Goal: Transaction & Acquisition: Purchase product/service

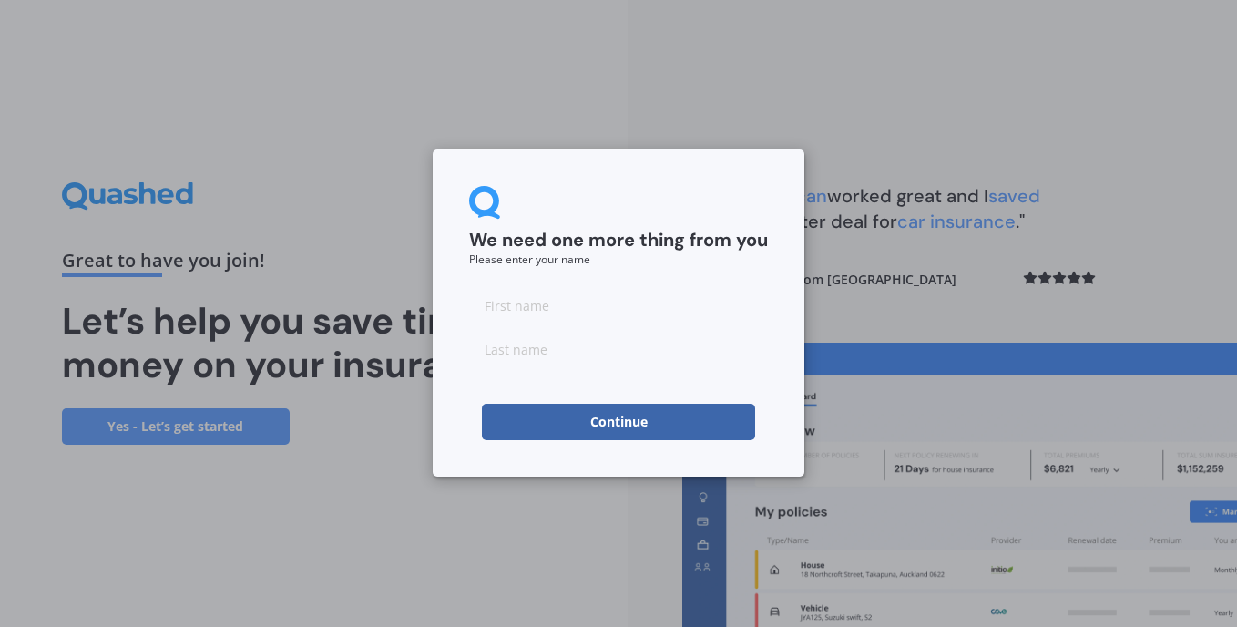
click at [534, 310] on input at bounding box center [618, 305] width 299 height 36
type input "[PERSON_NAME]"
click at [600, 424] on button "Continue" at bounding box center [618, 422] width 273 height 36
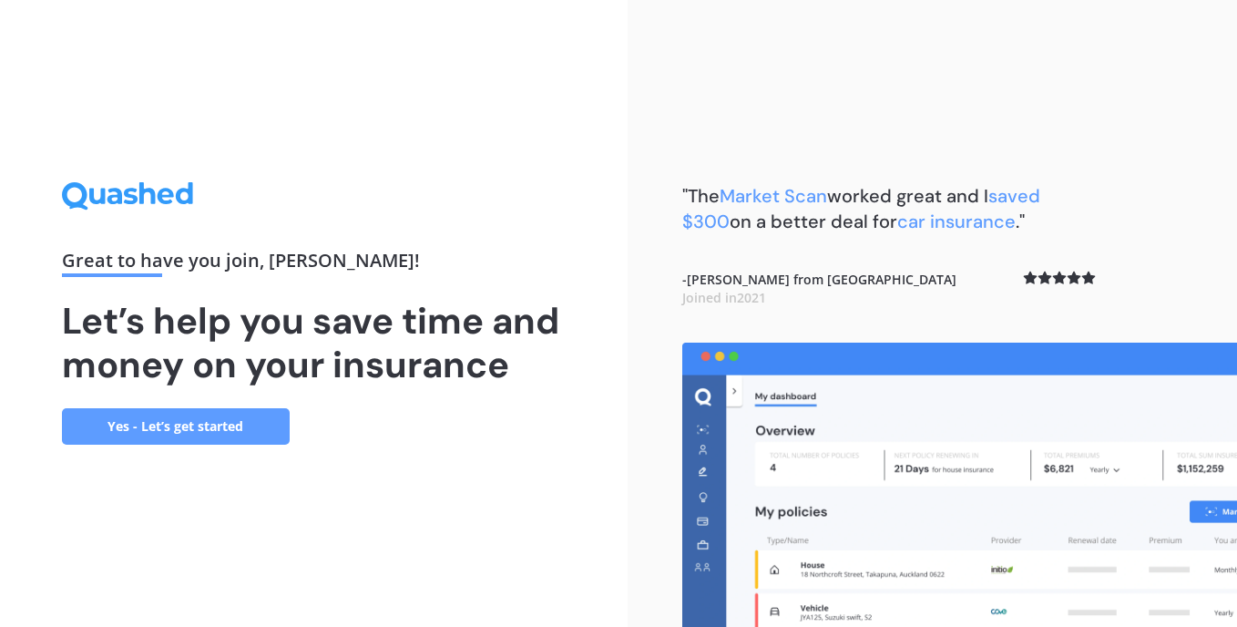
click at [171, 426] on link "Yes - Let’s get started" at bounding box center [176, 426] width 228 height 36
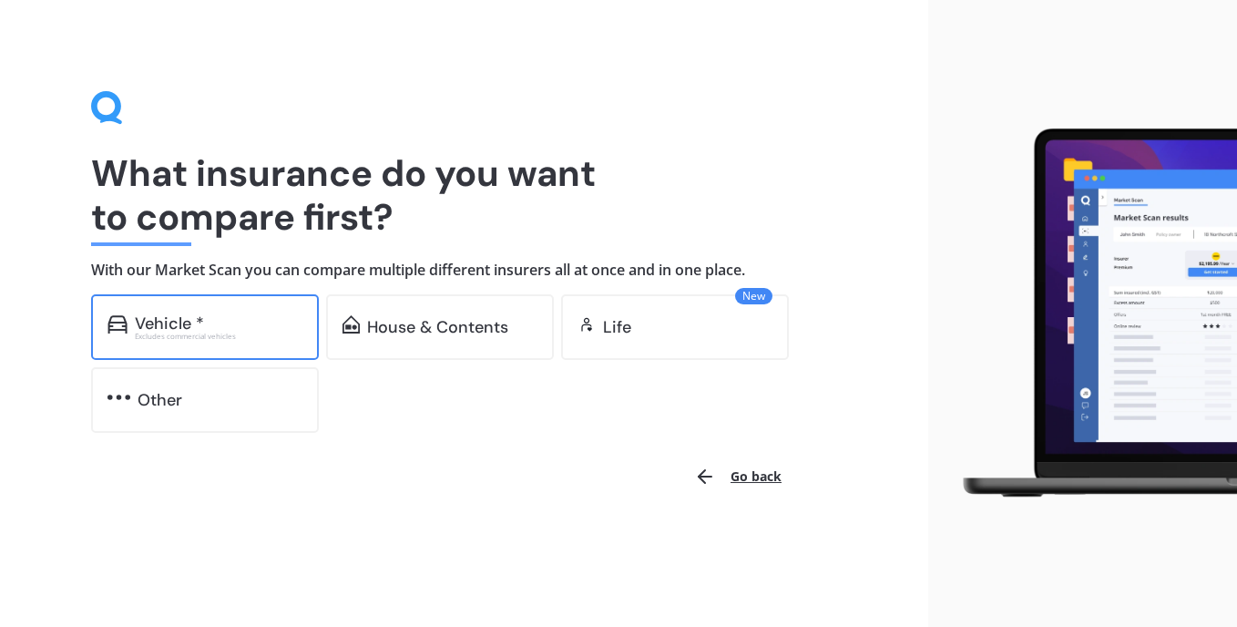
click at [192, 333] on div "Excludes commercial vehicles" at bounding box center [219, 336] width 168 height 7
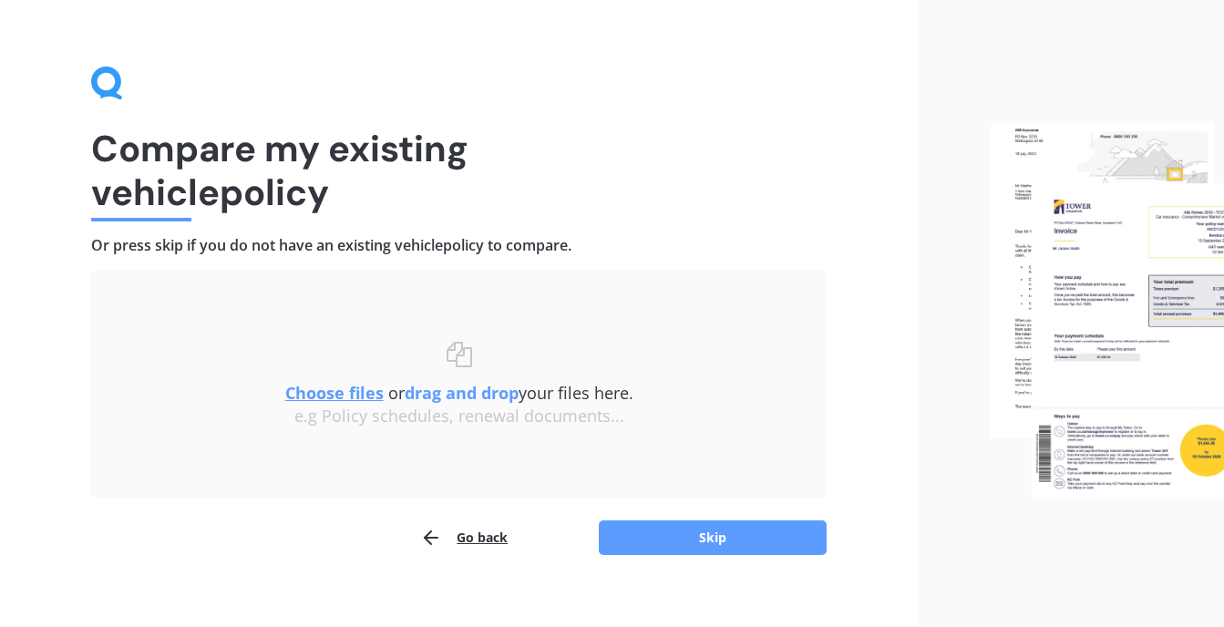
scroll to position [45, 0]
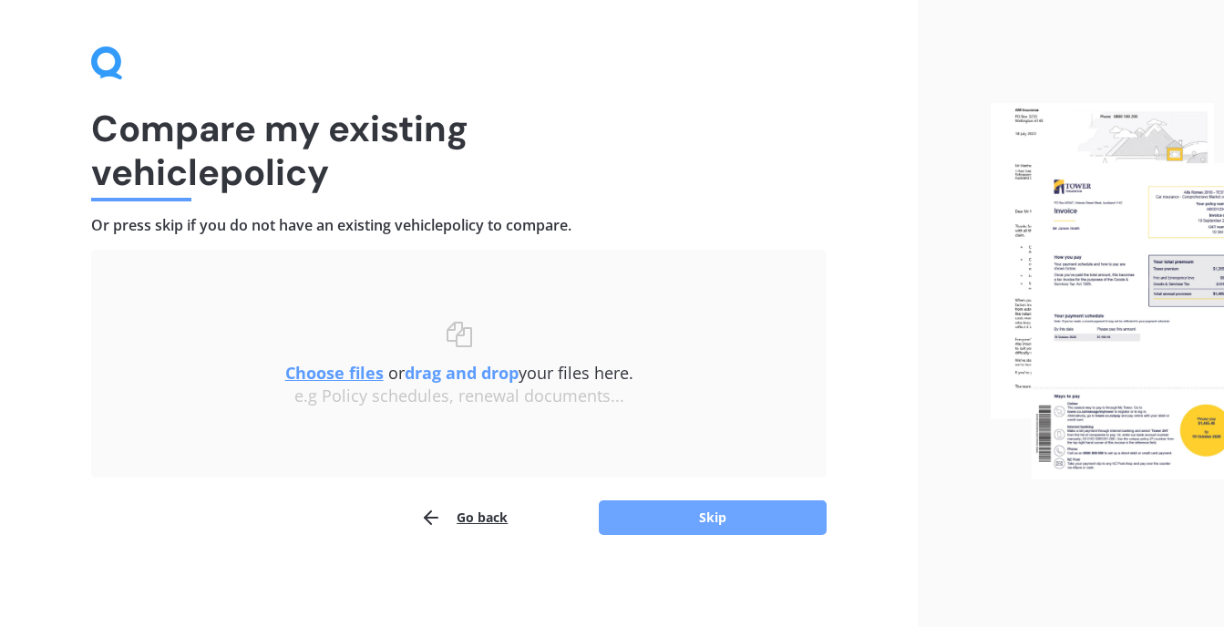
click at [716, 516] on button "Skip" at bounding box center [713, 517] width 228 height 35
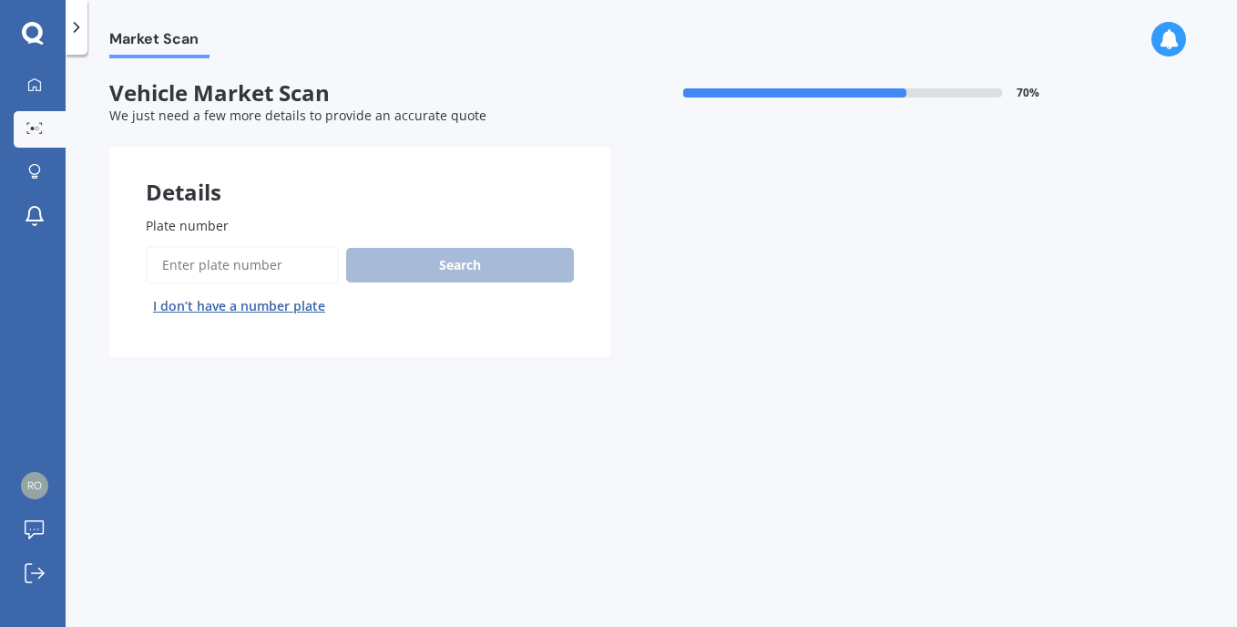
click at [198, 265] on input "Plate number" at bounding box center [242, 265] width 193 height 38
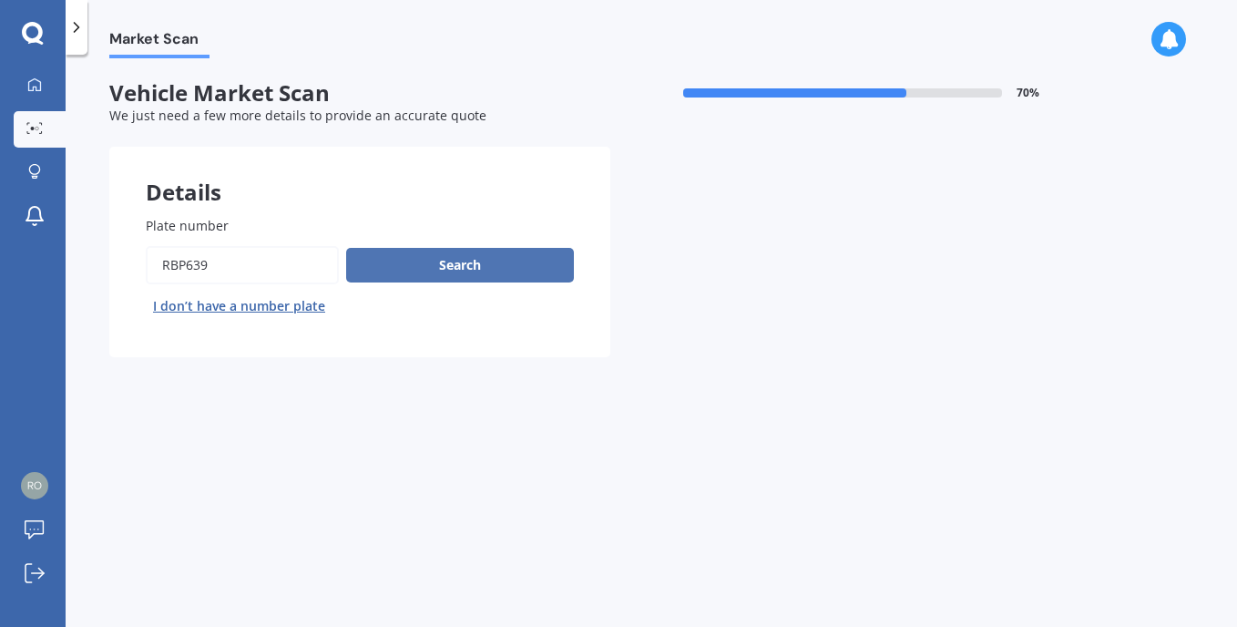
type input "rbp639"
click at [452, 257] on button "Search" at bounding box center [460, 265] width 228 height 35
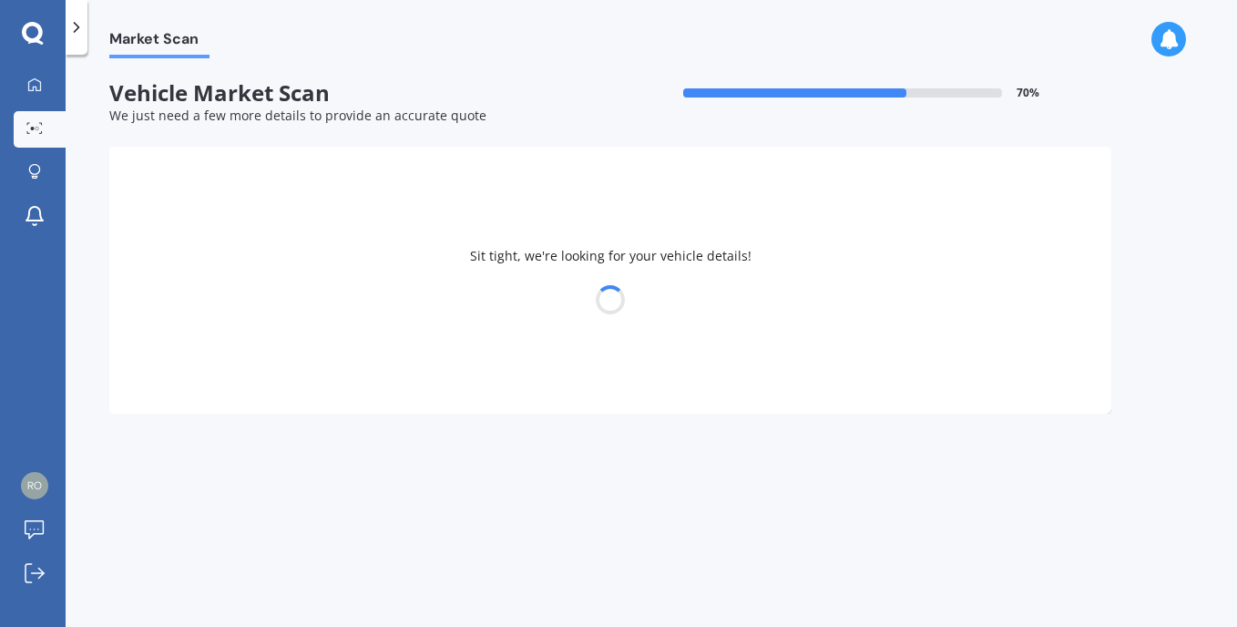
select select "BMW"
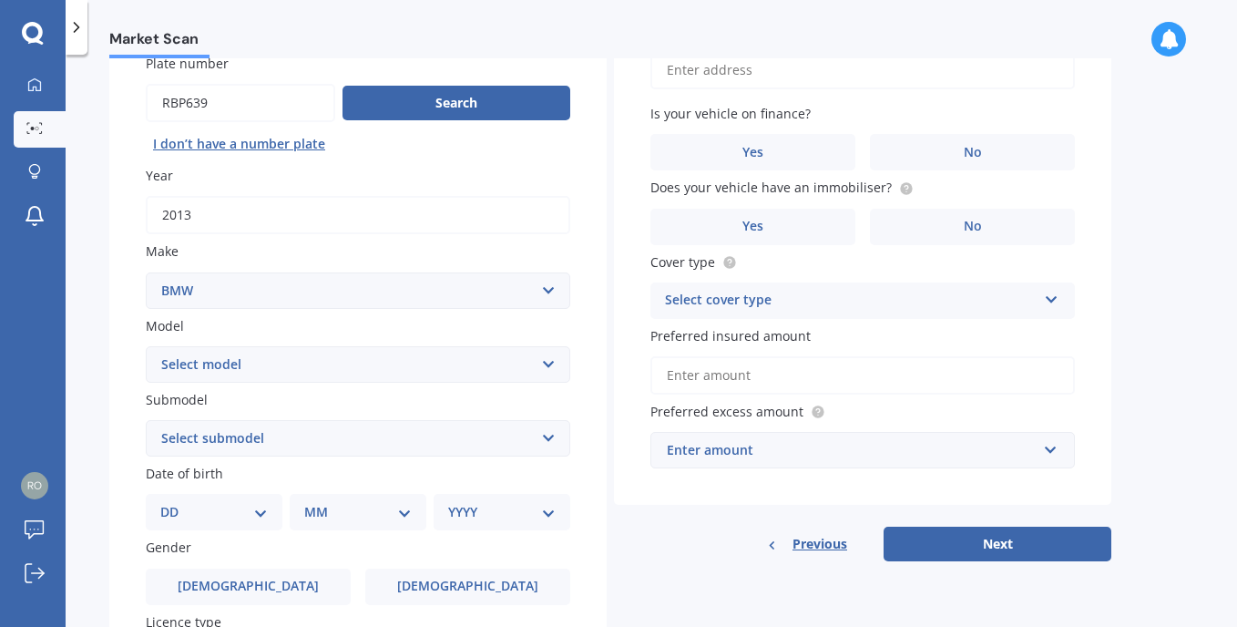
scroll to position [182, 0]
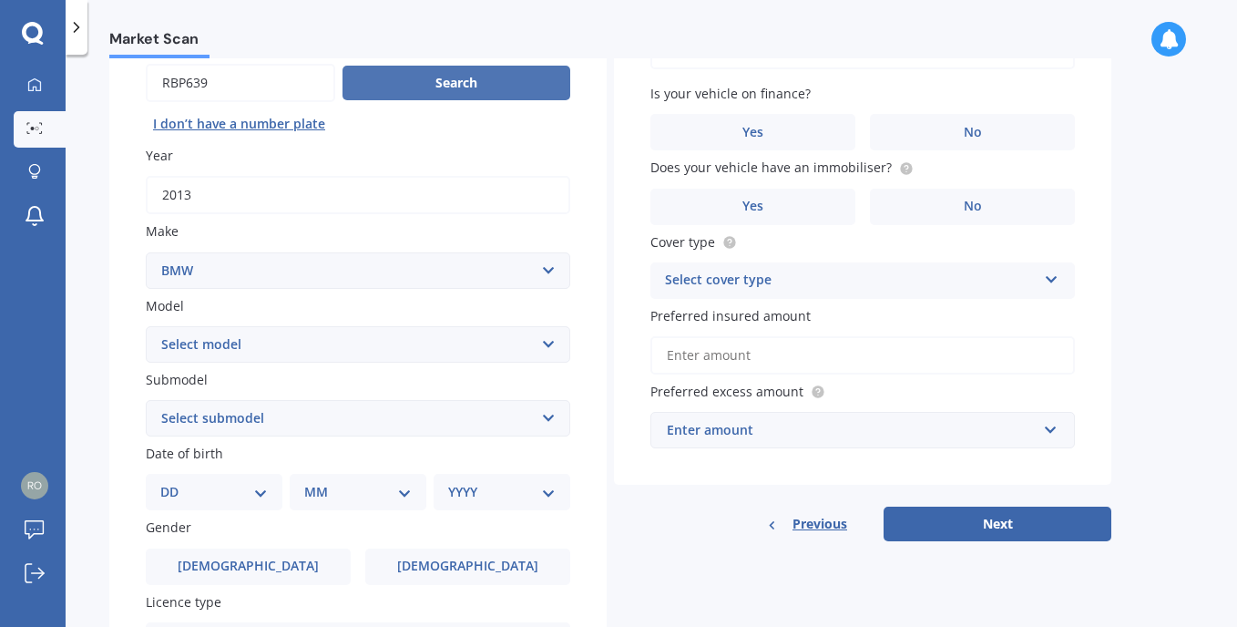
click at [447, 86] on button "Search" at bounding box center [457, 83] width 228 height 35
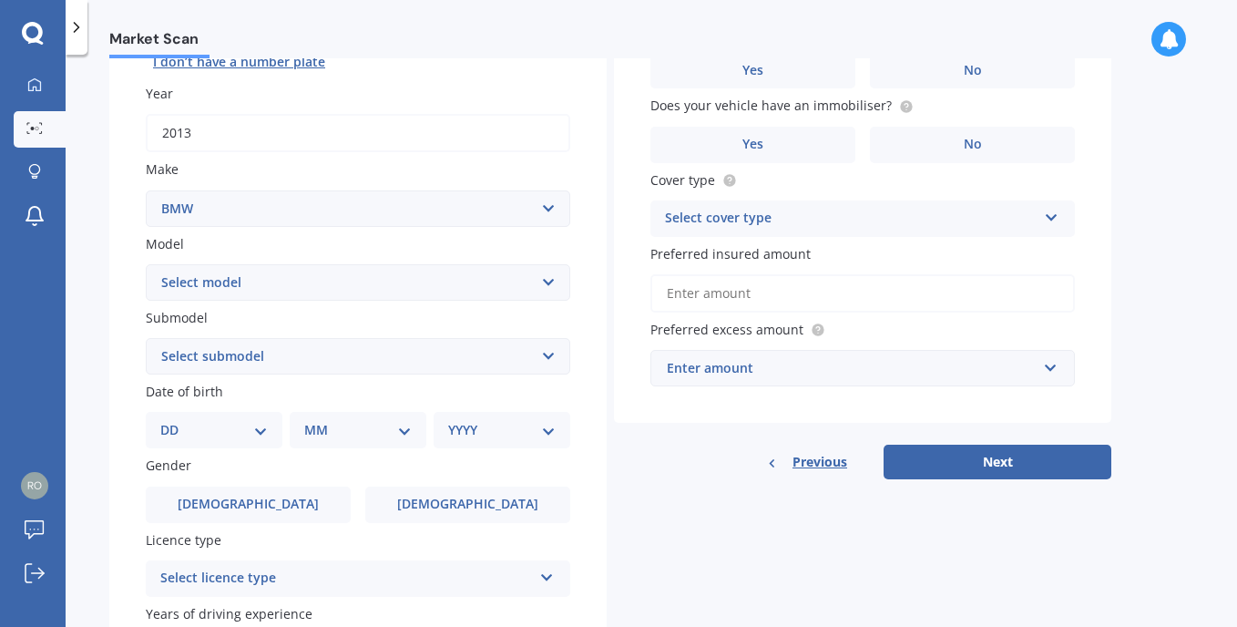
scroll to position [273, 0]
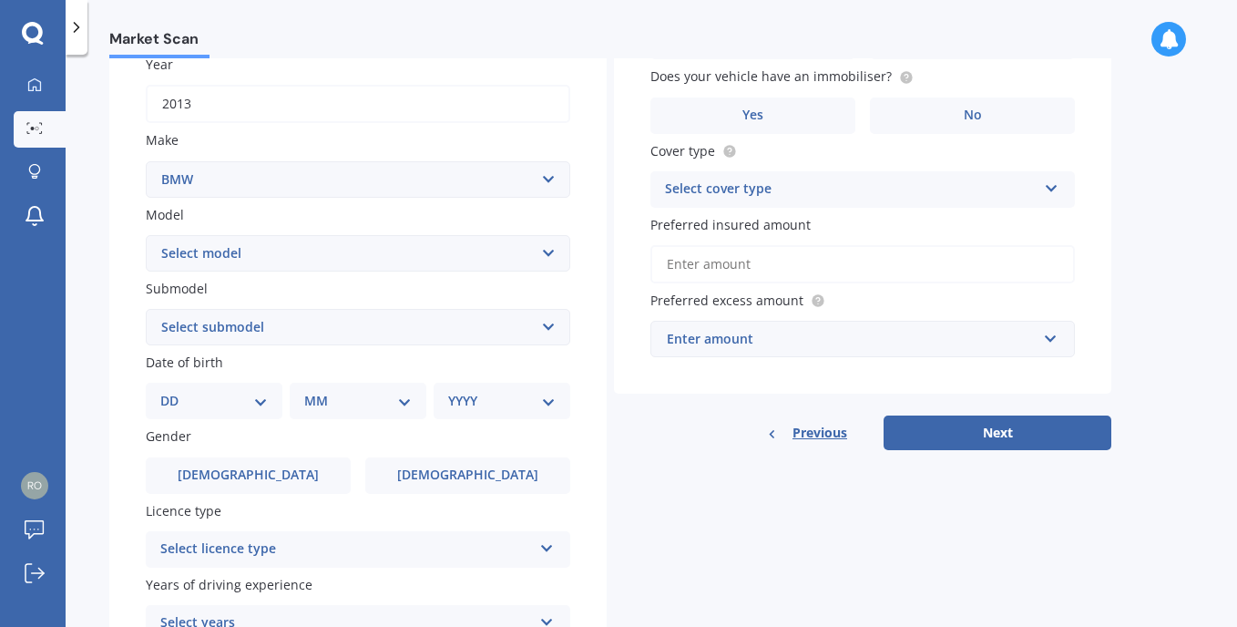
click at [372, 245] on select "Select model 116 116I 118 118D 120 130 218D 220I 225 250 316 318 320 320 i 323 …" at bounding box center [358, 253] width 425 height 36
select select "335I"
click at [146, 235] on select "Select model 116 116I 118 118D 120 130 218D 220I 225 250 316 318 320 320 i 323 …" at bounding box center [358, 253] width 425 height 36
click at [262, 329] on select "Select submodel Convertible Saloon" at bounding box center [358, 327] width 425 height 36
select select "SALOON"
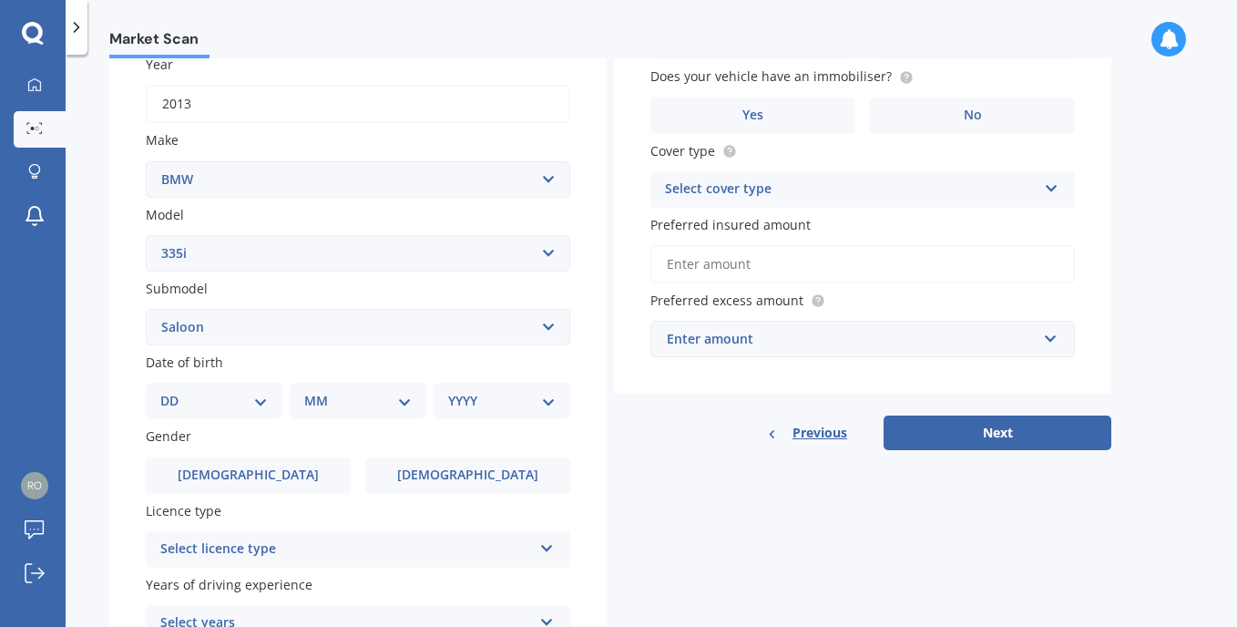
click at [146, 309] on select "Select submodel Convertible Saloon" at bounding box center [358, 327] width 425 height 36
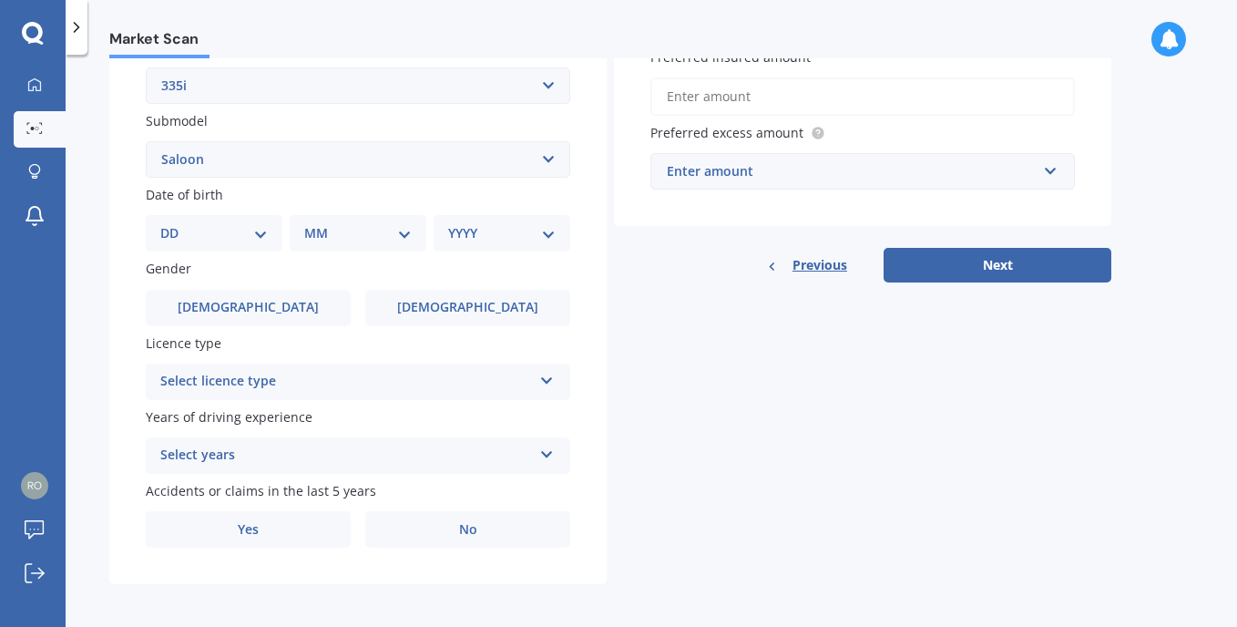
scroll to position [446, 0]
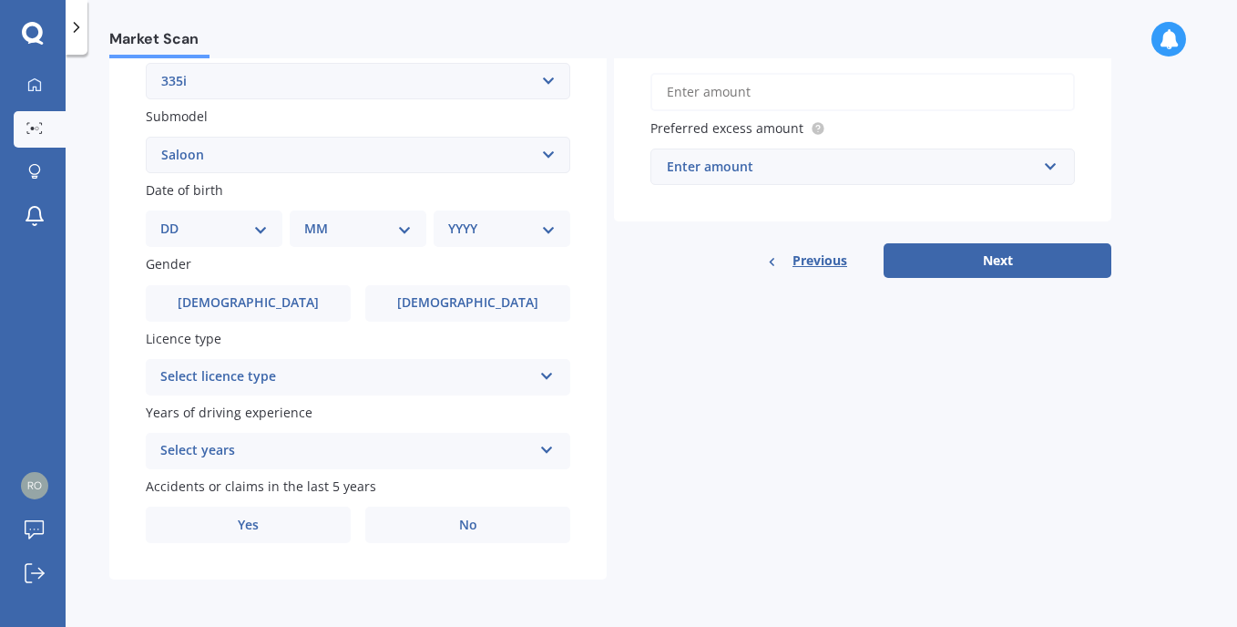
click at [258, 220] on select "DD 01 02 03 04 05 06 07 08 09 10 11 12 13 14 15 16 17 18 19 20 21 22 23 24 25 2…" at bounding box center [214, 229] width 108 height 20
select select "13"
click at [175, 219] on select "DD 01 02 03 04 05 06 07 08 09 10 11 12 13 14 15 16 17 18 19 20 21 22 23 24 25 2…" at bounding box center [214, 229] width 108 height 20
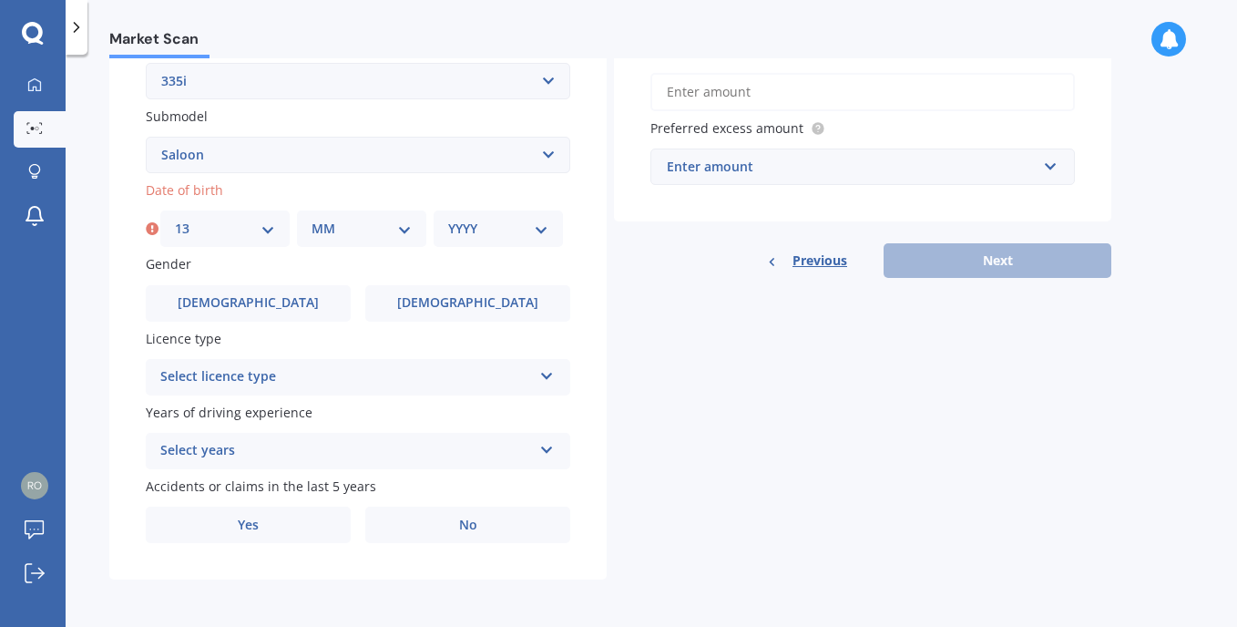
click at [397, 225] on select "MM 01 02 03 04 05 06 07 08 09 10 11 12" at bounding box center [362, 229] width 100 height 20
select select "10"
click at [312, 219] on select "MM 01 02 03 04 05 06 07 08 09 10 11 12" at bounding box center [362, 229] width 100 height 20
click at [539, 226] on select "YYYY 2025 2024 2023 2022 2021 2020 2019 2018 2017 2016 2015 2014 2013 2012 2011…" at bounding box center [498, 229] width 100 height 20
select select "1971"
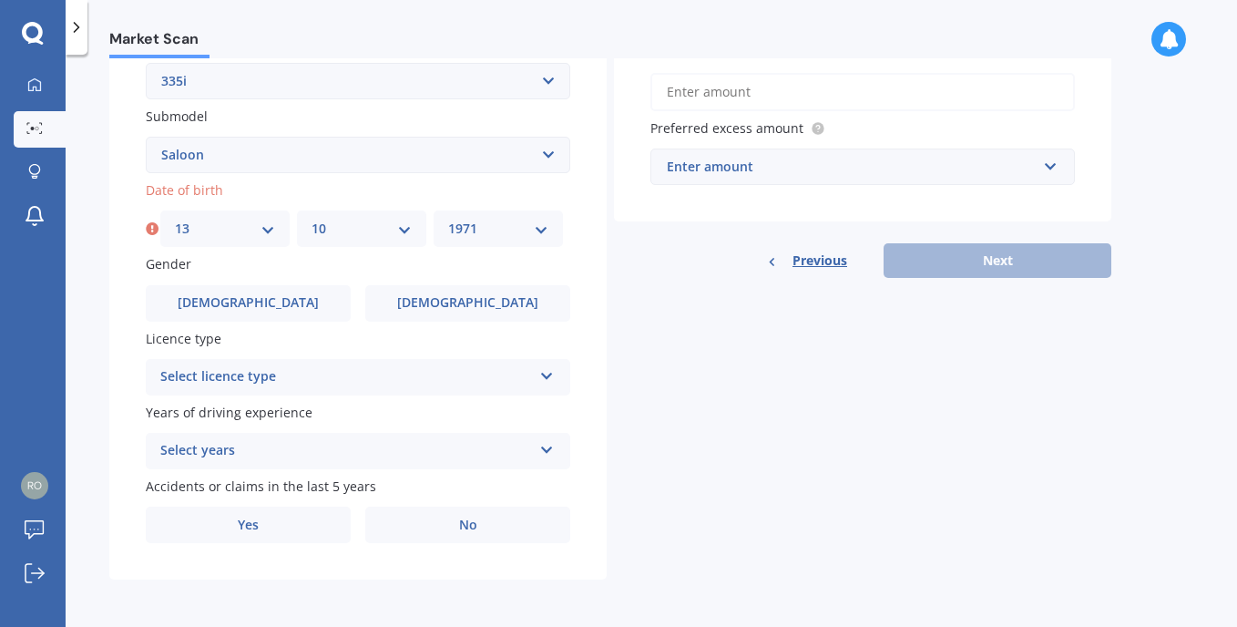
click at [448, 219] on select "YYYY 2025 2024 2023 2022 2021 2020 2019 2018 2017 2016 2015 2014 2013 2012 2011…" at bounding box center [498, 229] width 100 height 20
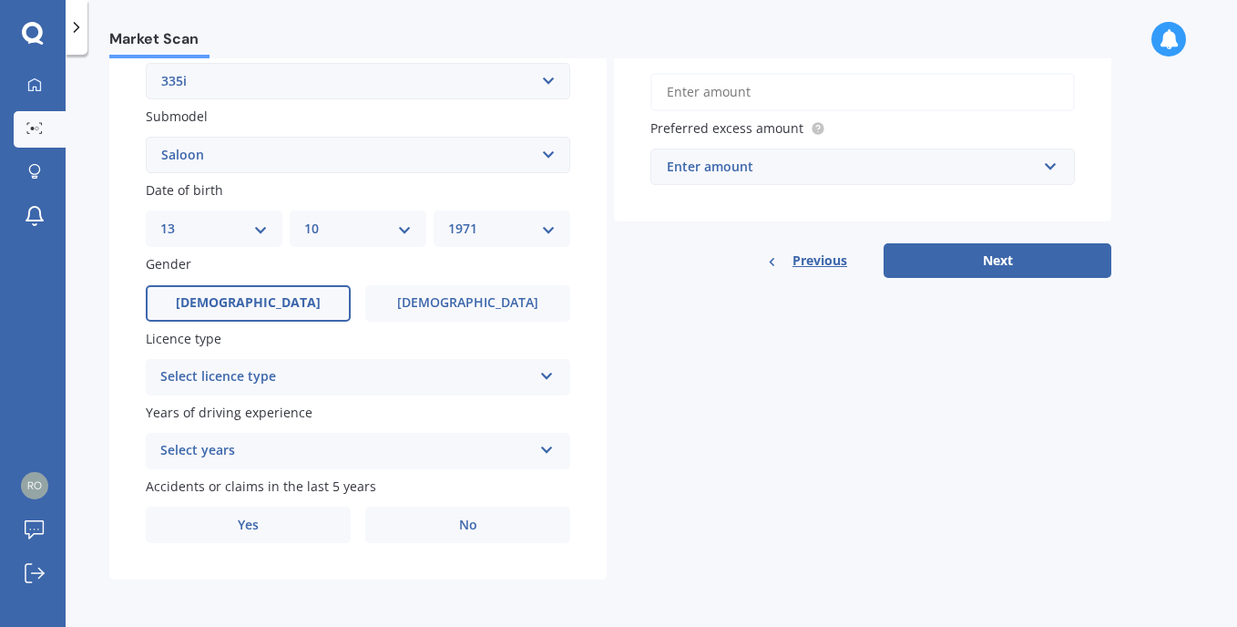
click at [241, 303] on span "[DEMOGRAPHIC_DATA]" at bounding box center [248, 302] width 145 height 15
click at [0, 0] on input "[DEMOGRAPHIC_DATA]" at bounding box center [0, 0] width 0 height 0
click at [265, 378] on div "Select licence type" at bounding box center [346, 377] width 372 height 22
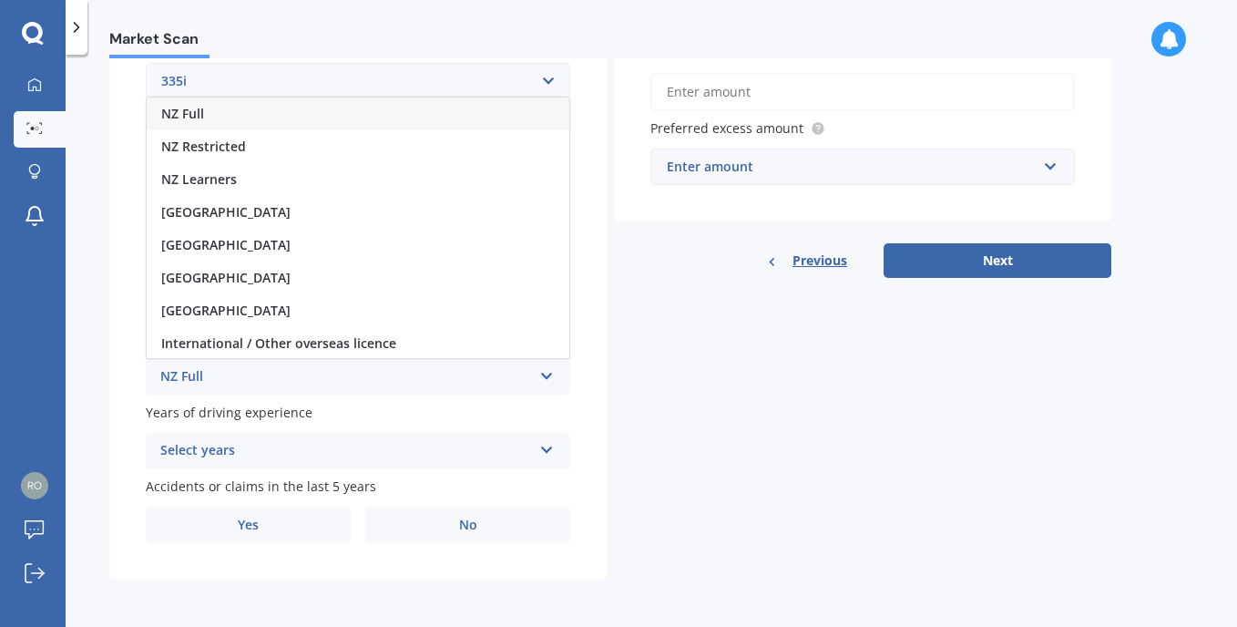
click at [179, 111] on span "NZ Full" at bounding box center [182, 113] width 43 height 17
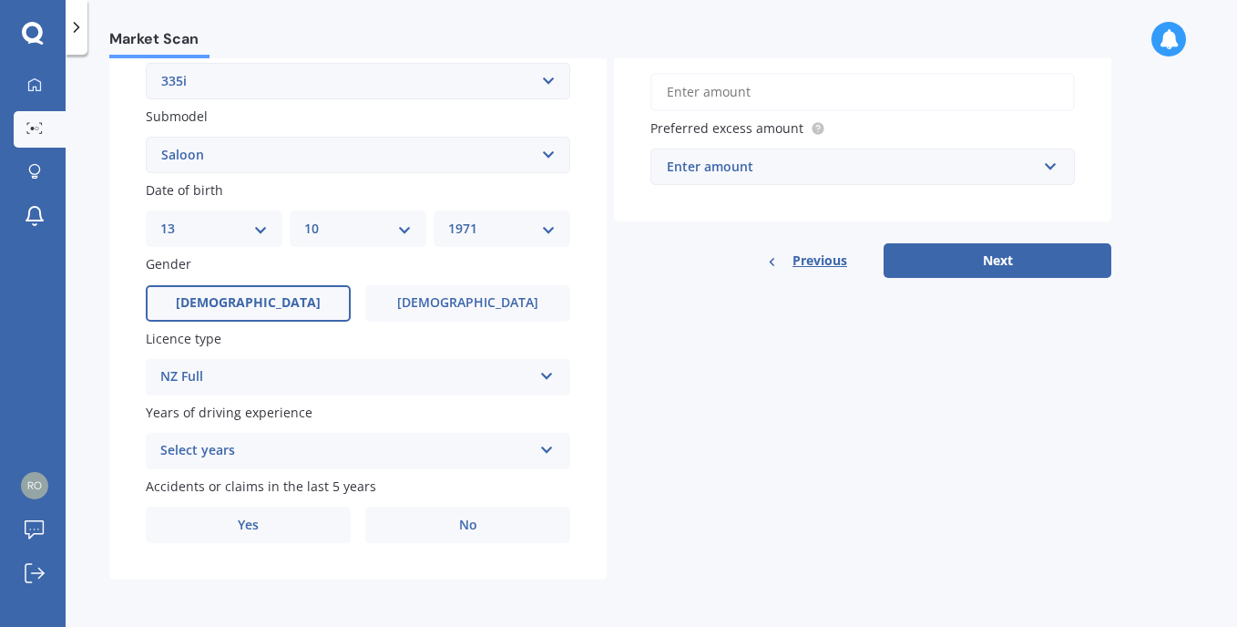
click at [246, 439] on div "Select years 5 or more years 4 years 3 years 2 years 1 year" at bounding box center [358, 451] width 425 height 36
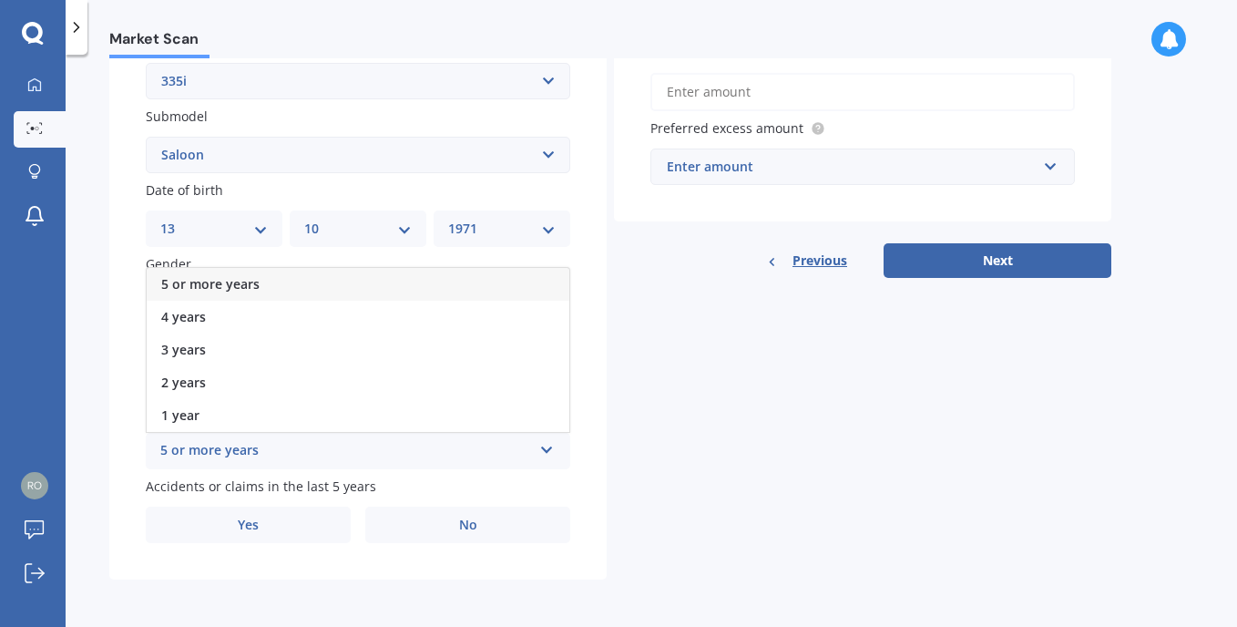
click at [207, 278] on span "5 or more years" at bounding box center [210, 283] width 98 height 17
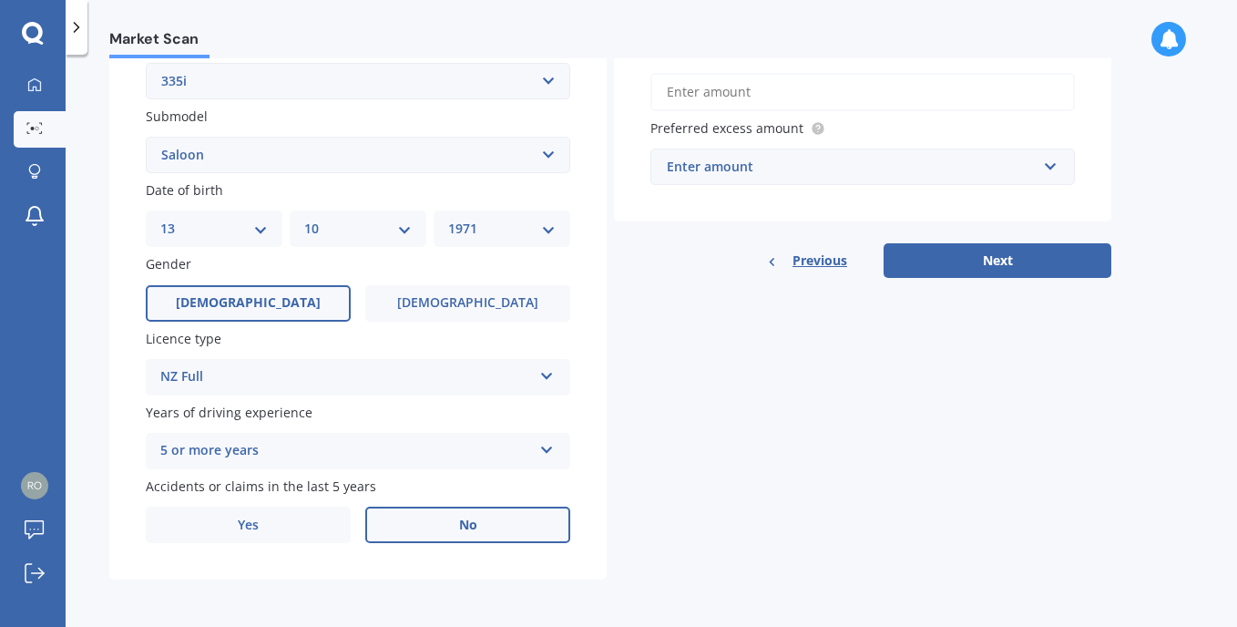
click at [429, 528] on label "No" at bounding box center [467, 525] width 205 height 36
click at [0, 0] on input "No" at bounding box center [0, 0] width 0 height 0
click at [265, 514] on label "Yes" at bounding box center [248, 525] width 205 height 36
click at [0, 0] on input "Yes" at bounding box center [0, 0] width 0 height 0
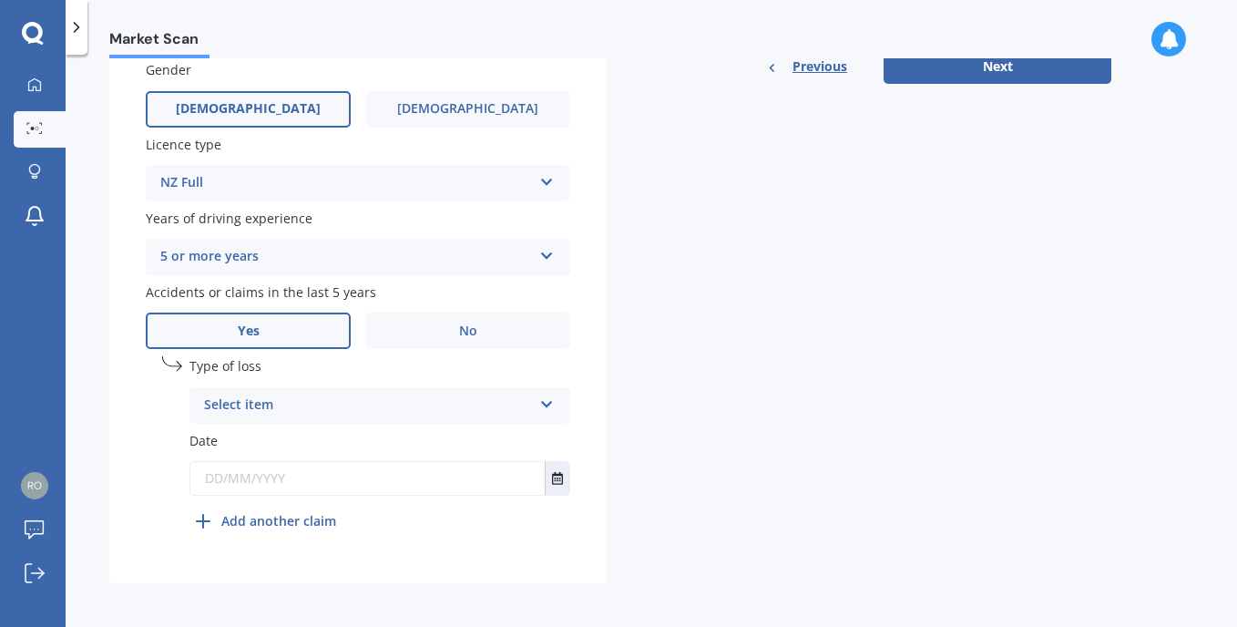
scroll to position [643, 0]
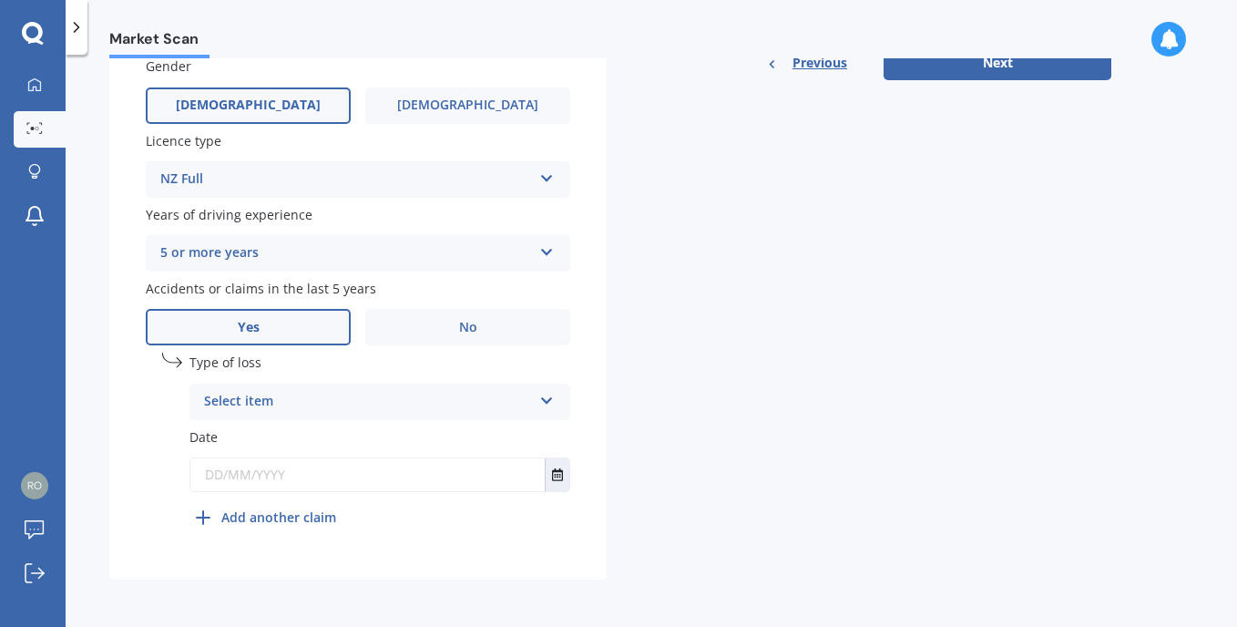
click at [252, 396] on div "Select item" at bounding box center [368, 402] width 328 height 22
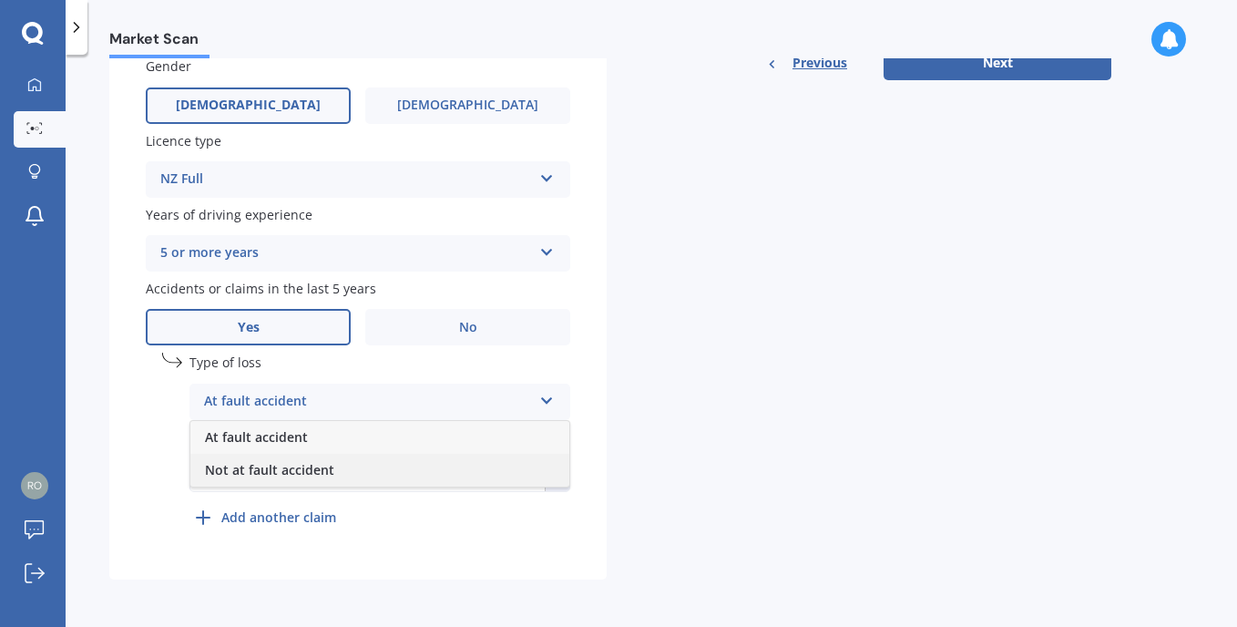
click at [244, 474] on span "Not at fault accident" at bounding box center [269, 469] width 129 height 17
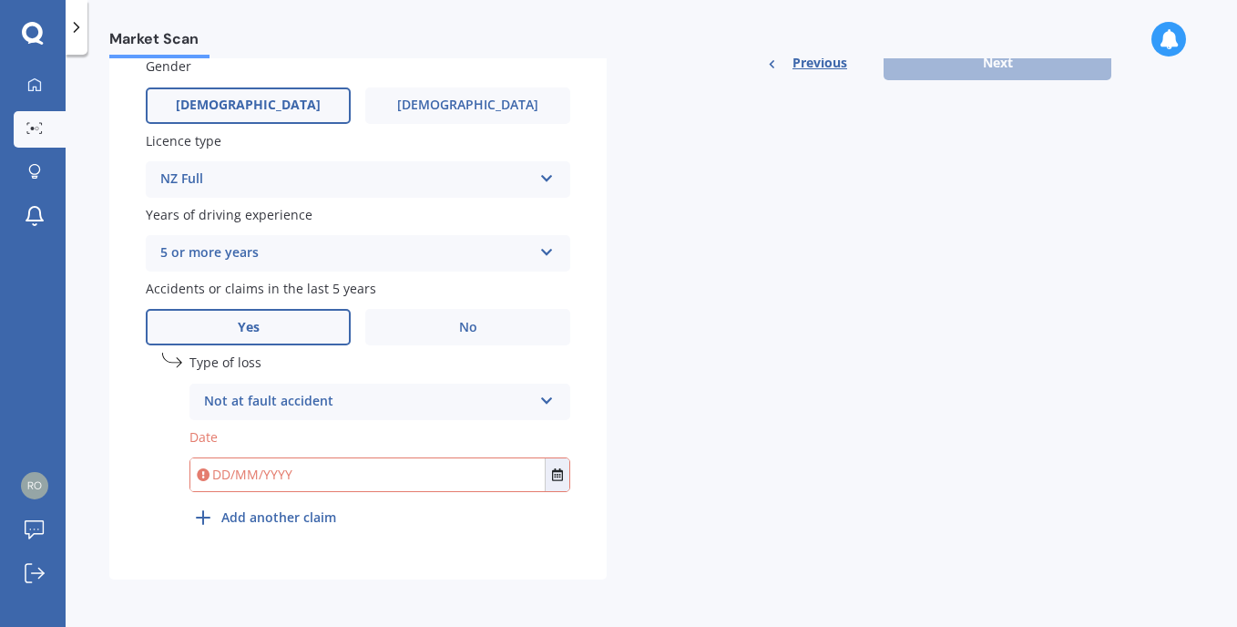
click at [265, 479] on input "text" at bounding box center [367, 474] width 354 height 33
click at [552, 470] on icon "Select date" at bounding box center [557, 474] width 11 height 13
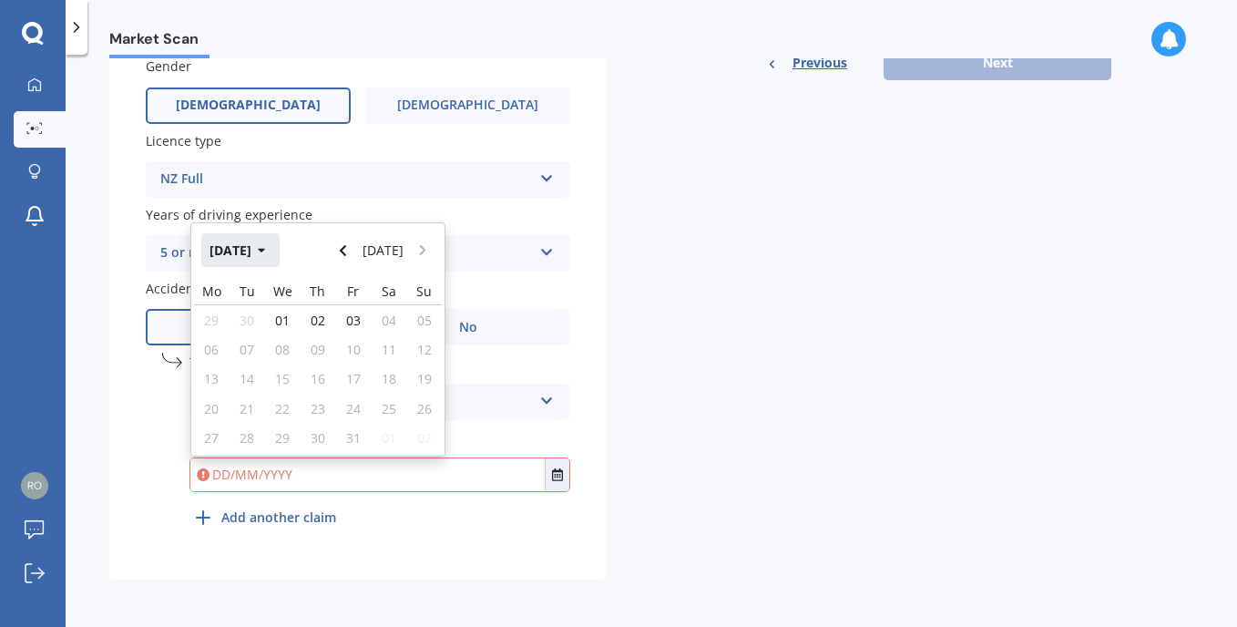
click at [267, 250] on button "[DATE]" at bounding box center [240, 249] width 78 height 33
click at [250, 248] on icon "button" at bounding box center [249, 250] width 8 height 13
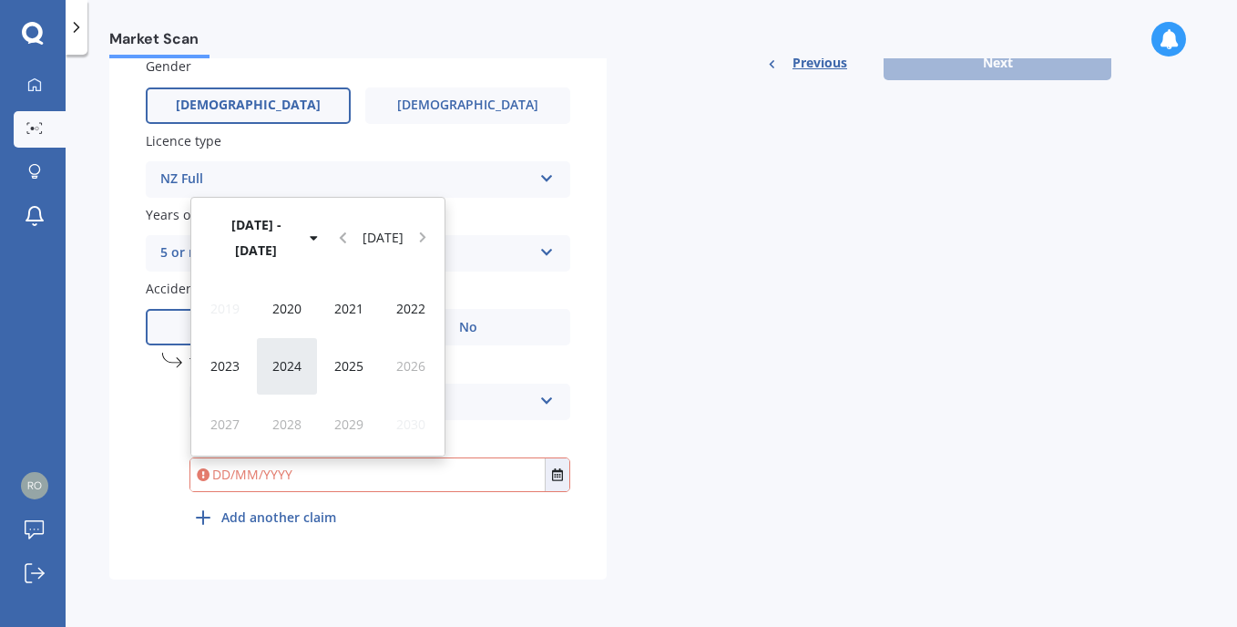
click at [285, 366] on span "2024" at bounding box center [286, 365] width 29 height 17
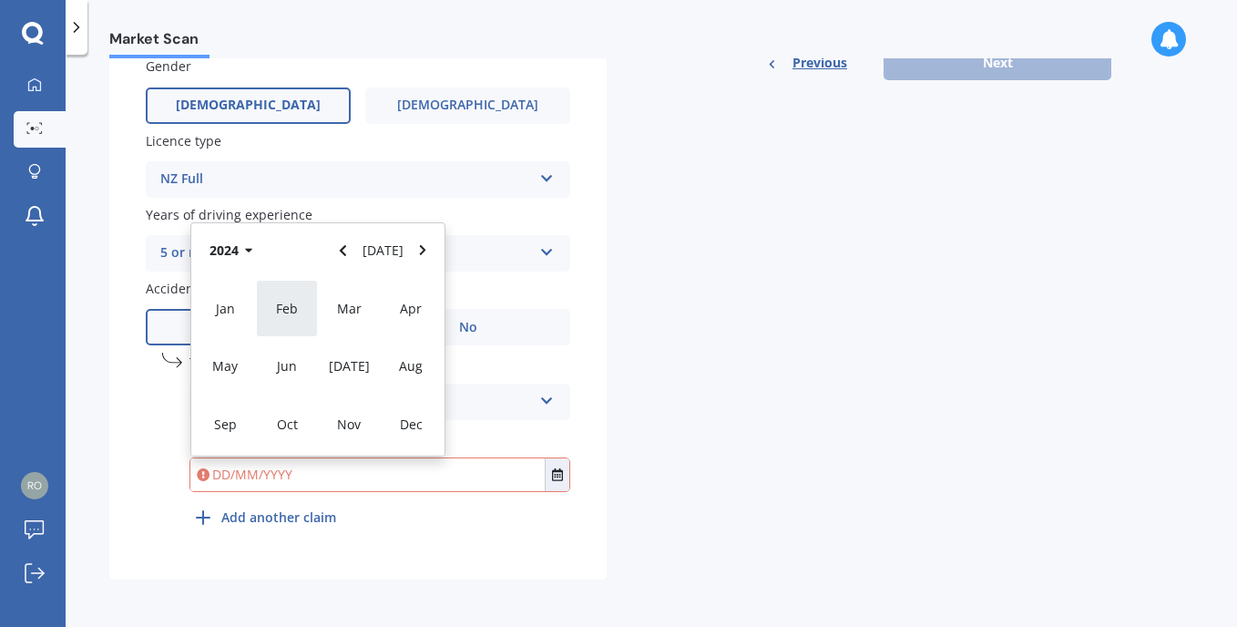
click at [285, 315] on span "Feb" at bounding box center [287, 308] width 22 height 17
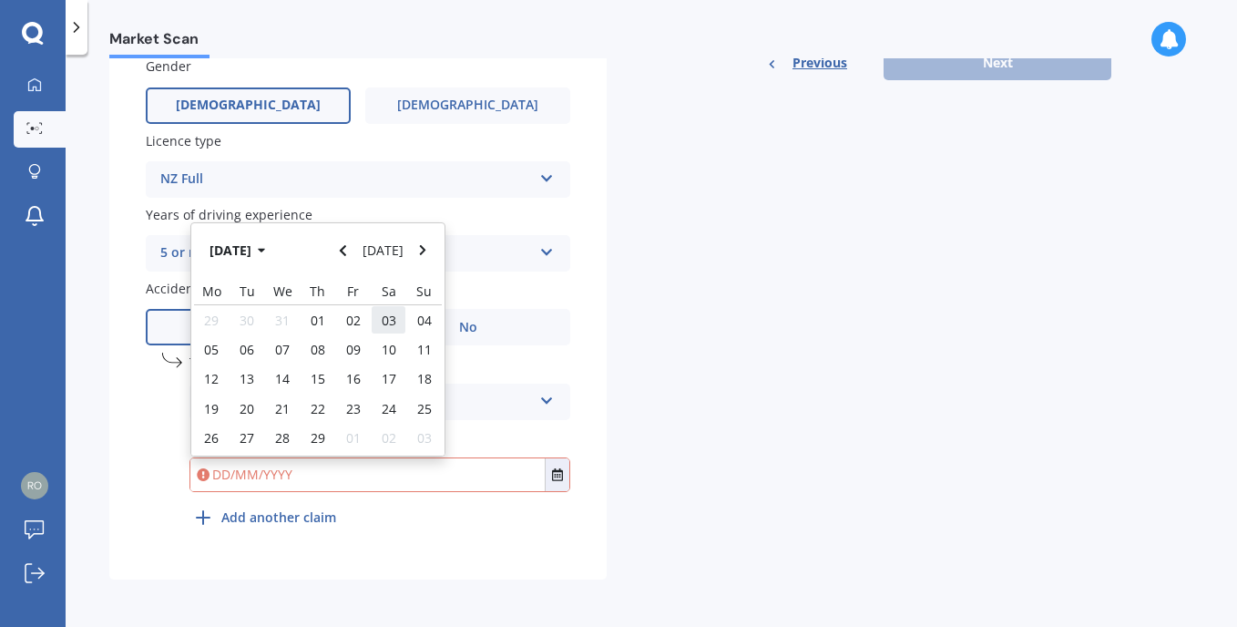
click at [384, 321] on span "03" at bounding box center [389, 320] width 15 height 17
type input "[DATE]"
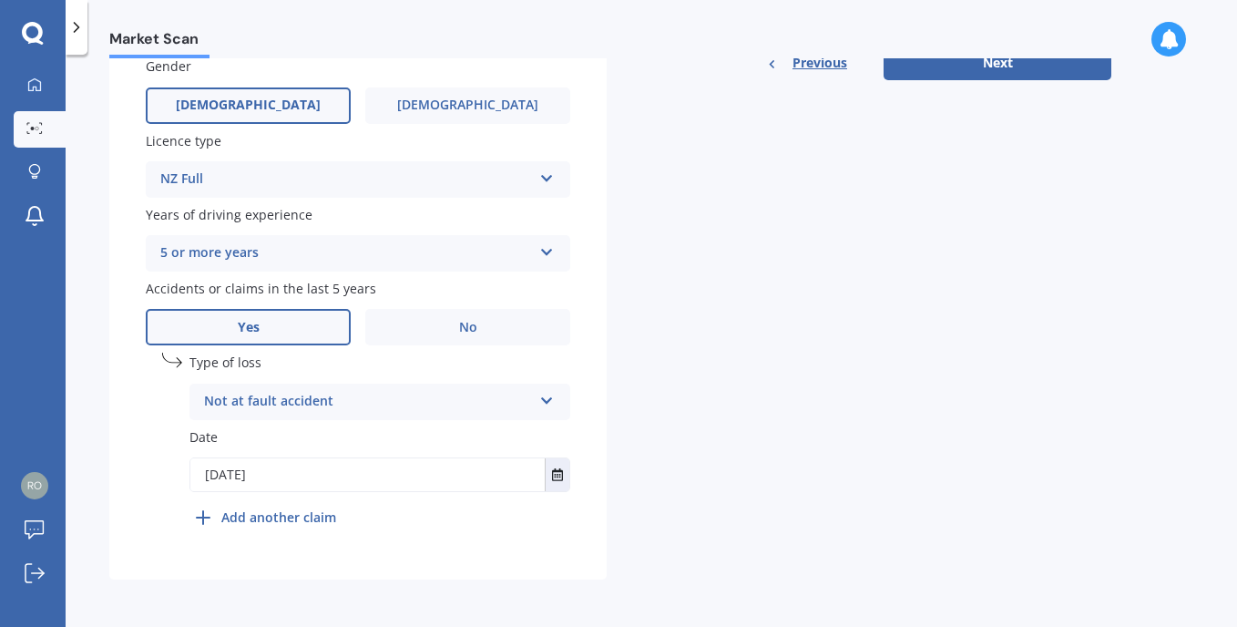
click at [690, 459] on div "Details Plate number Search I don’t have a number plate Year [DATE] Make Select…" at bounding box center [610, 41] width 1002 height 1076
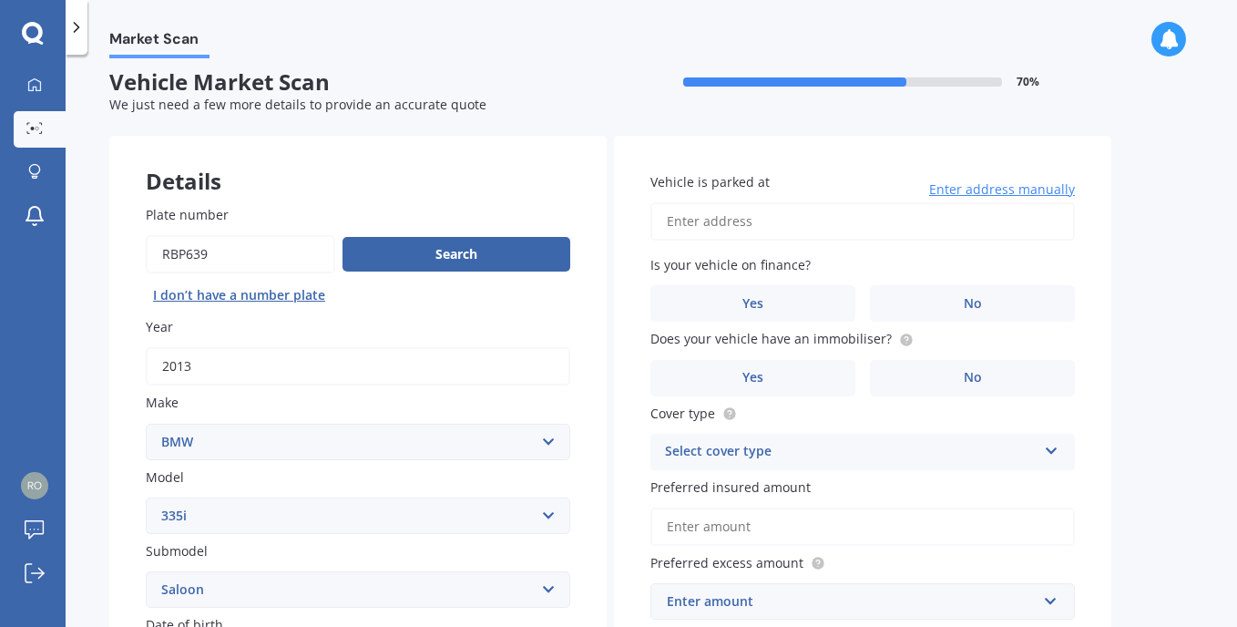
scroll to position [0, 0]
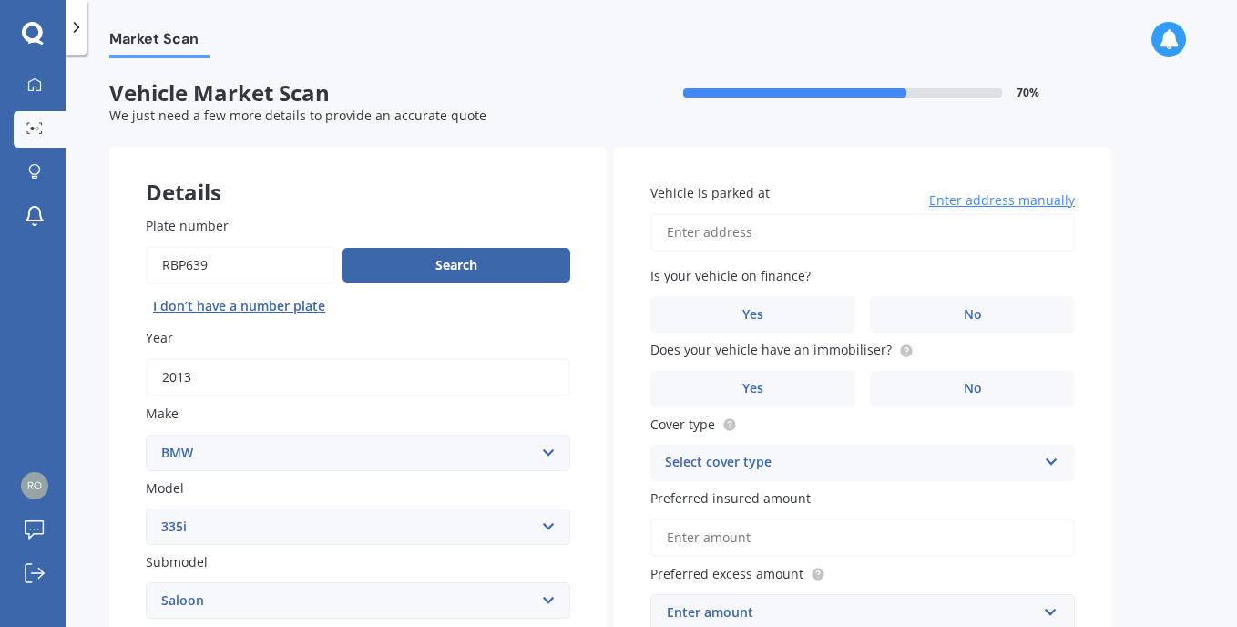
click at [761, 230] on input "Vehicle is parked at" at bounding box center [863, 232] width 425 height 38
click at [746, 222] on input "7" at bounding box center [863, 232] width 425 height 38
click at [730, 220] on input "7" at bounding box center [863, 232] width 425 height 38
type input "[STREET_ADDRESS]"
click at [757, 317] on span "Yes" at bounding box center [754, 314] width 22 height 15
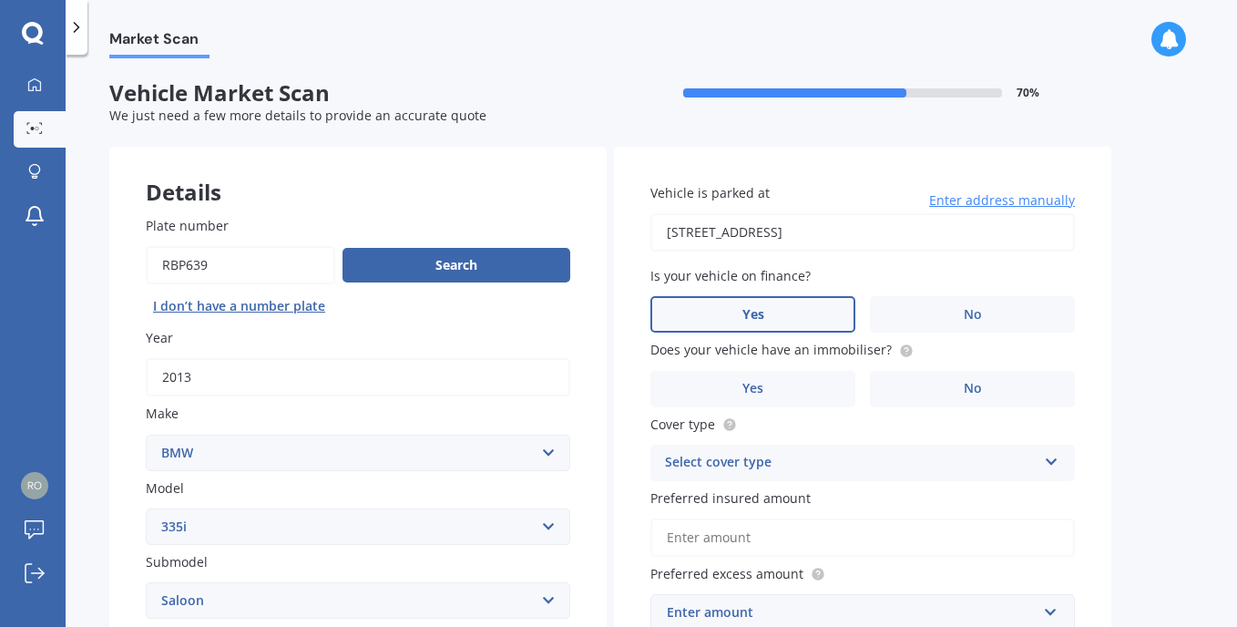
click at [0, 0] on input "Yes" at bounding box center [0, 0] width 0 height 0
click at [741, 383] on label "Yes" at bounding box center [753, 389] width 205 height 36
click at [0, 0] on input "Yes" at bounding box center [0, 0] width 0 height 0
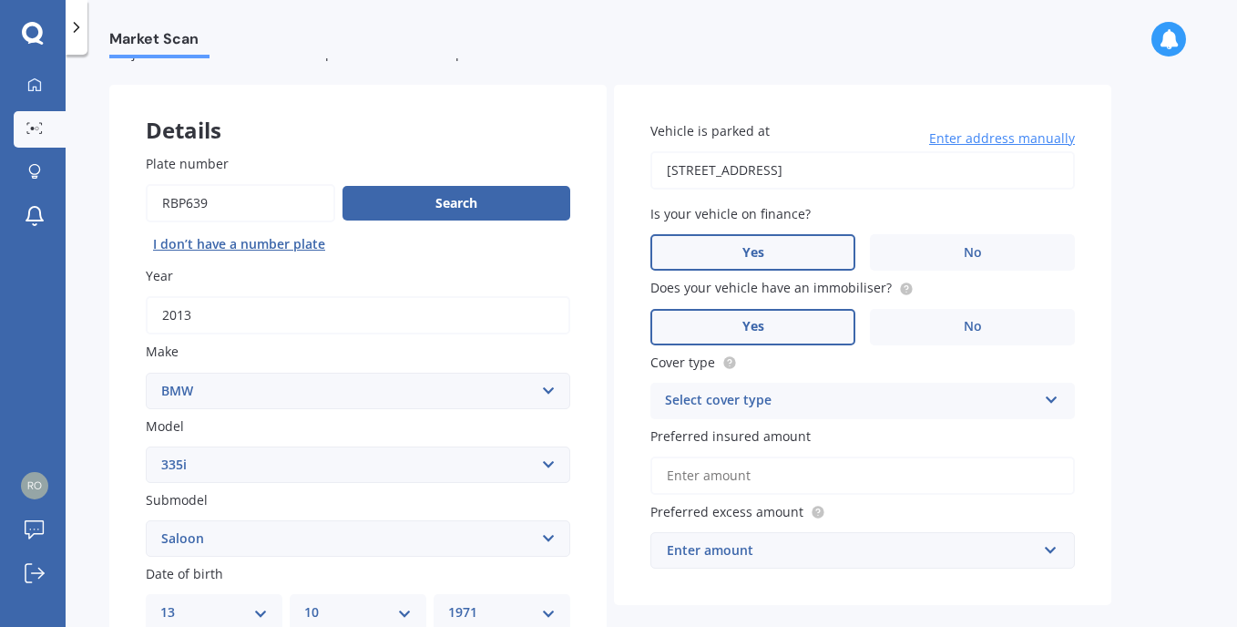
scroll to position [91, 0]
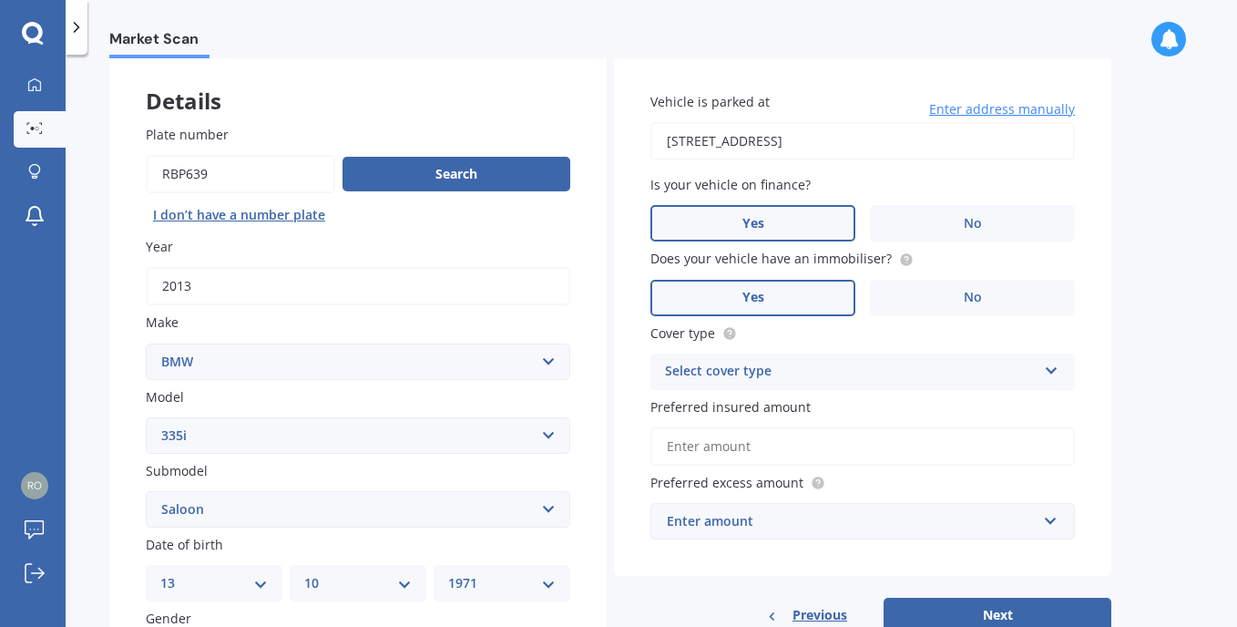
click at [755, 365] on div "Select cover type" at bounding box center [851, 372] width 372 height 22
click at [723, 395] on div "Comprehensive" at bounding box center [862, 407] width 423 height 33
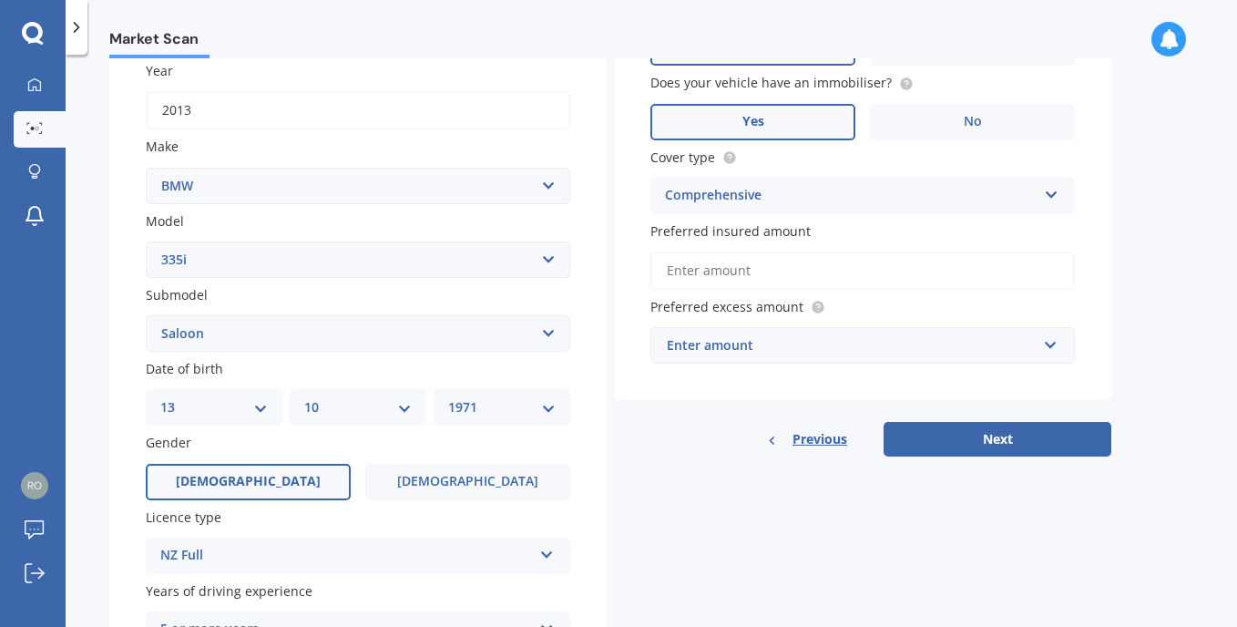
scroll to position [273, 0]
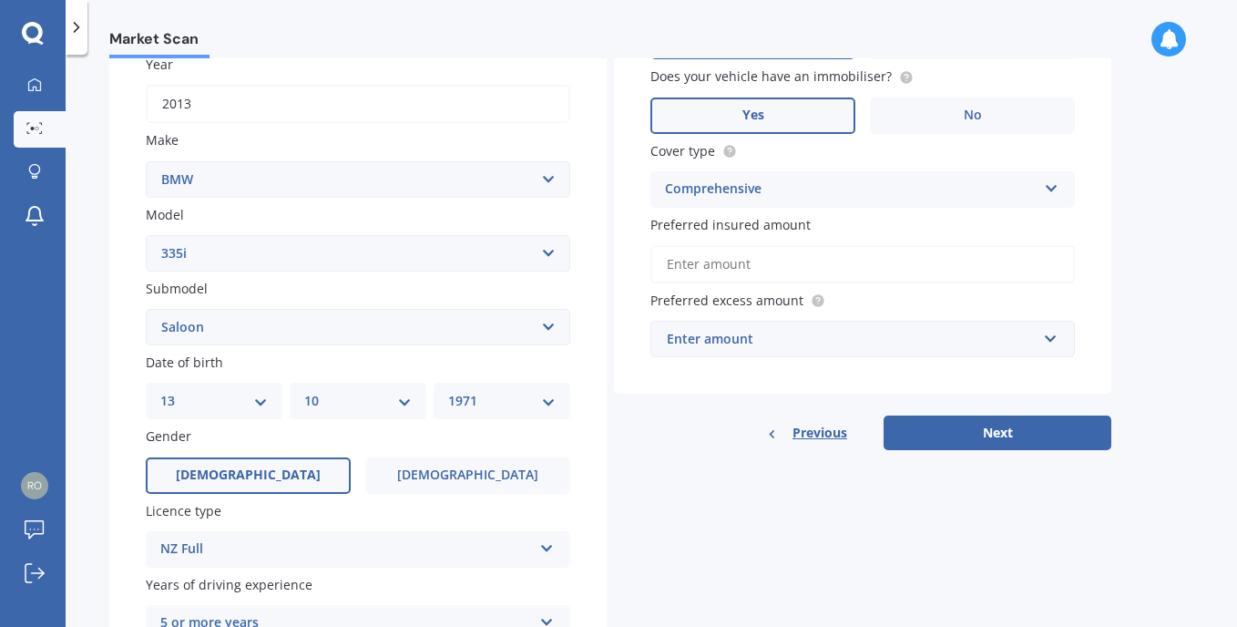
click at [730, 260] on input "Preferred insured amount" at bounding box center [863, 264] width 425 height 38
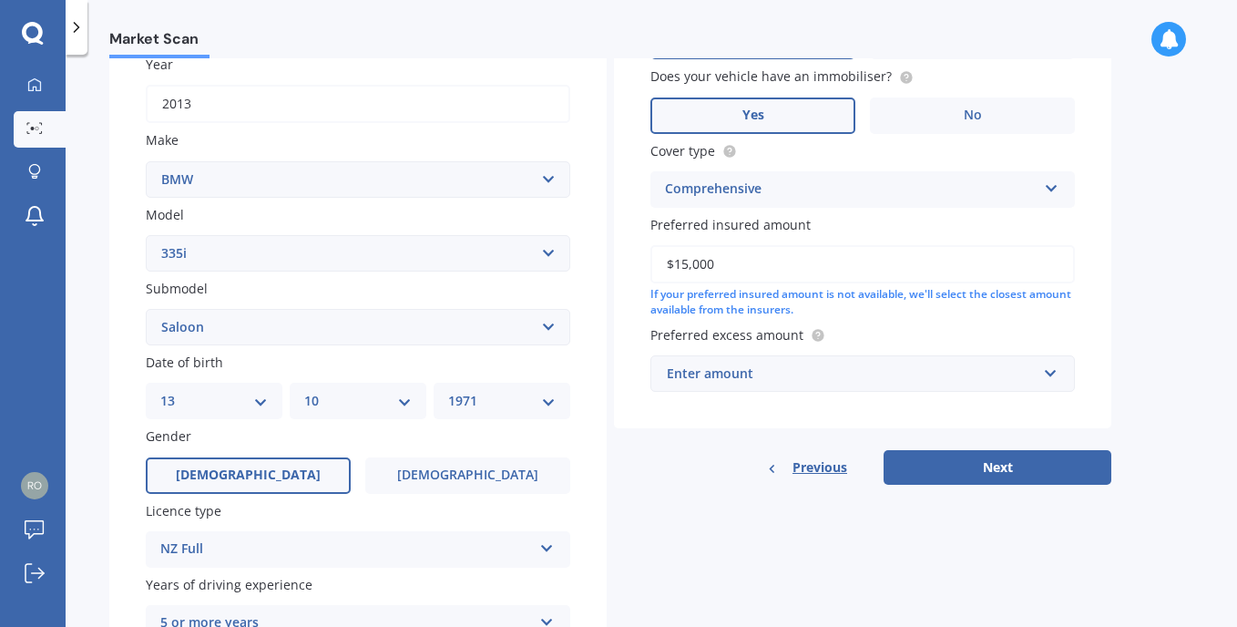
click at [769, 268] on input "$15,000" at bounding box center [863, 264] width 425 height 38
type input "$15,000"
click at [763, 380] on div "Enter amount" at bounding box center [852, 374] width 370 height 20
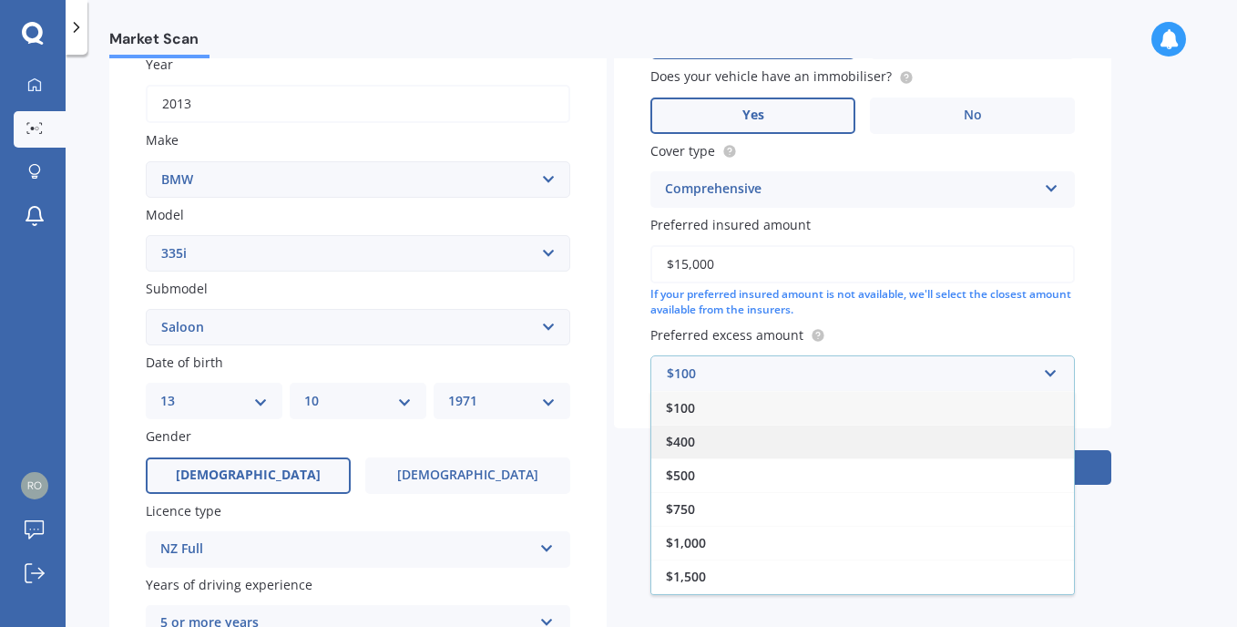
click at [696, 440] on div "$400" at bounding box center [862, 442] width 423 height 34
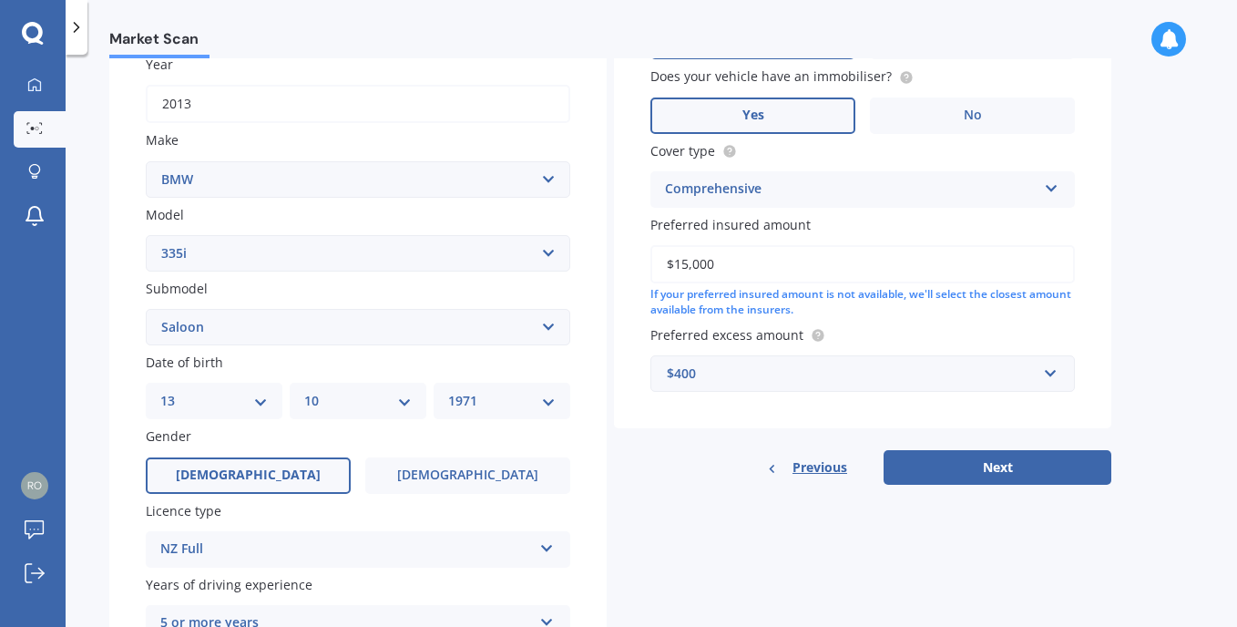
click at [1198, 378] on div "Market Scan Vehicle Market Scan 70 % We just need a few more details to provide…" at bounding box center [652, 344] width 1172 height 572
click at [735, 260] on input "$15,000" at bounding box center [863, 264] width 425 height 38
click at [749, 258] on input "$15,000" at bounding box center [863, 264] width 425 height 38
click at [763, 264] on input "$15,000" at bounding box center [863, 264] width 425 height 38
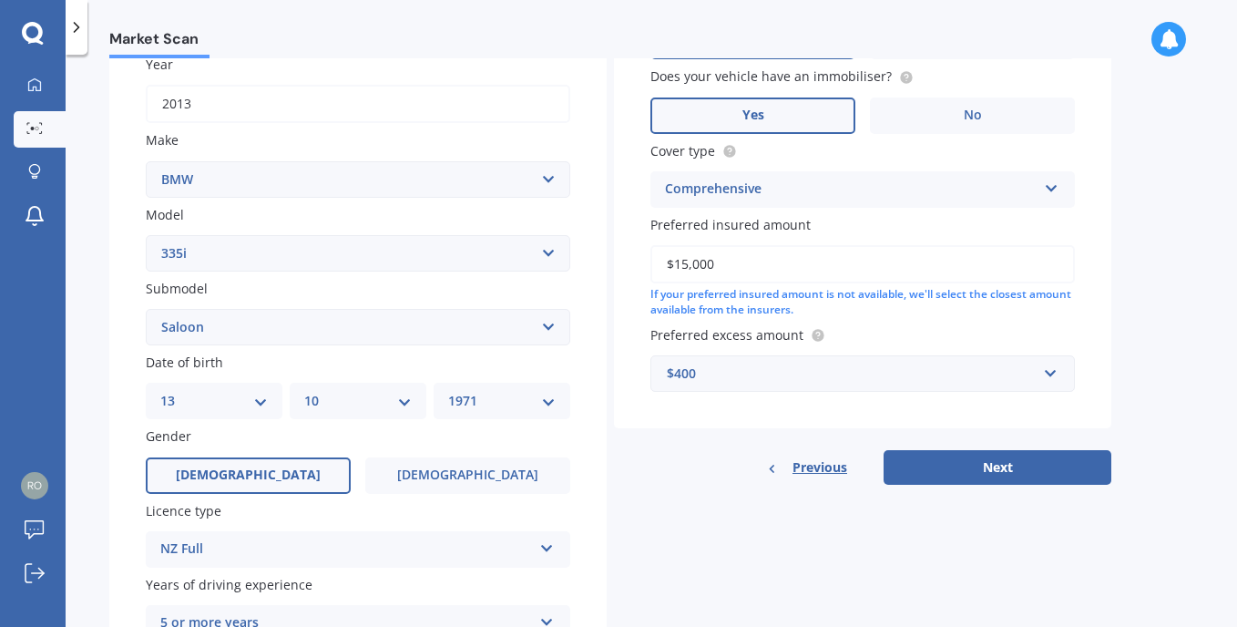
click at [763, 264] on input "$15,000" at bounding box center [863, 264] width 425 height 38
click at [1007, 456] on button "Next" at bounding box center [998, 467] width 228 height 35
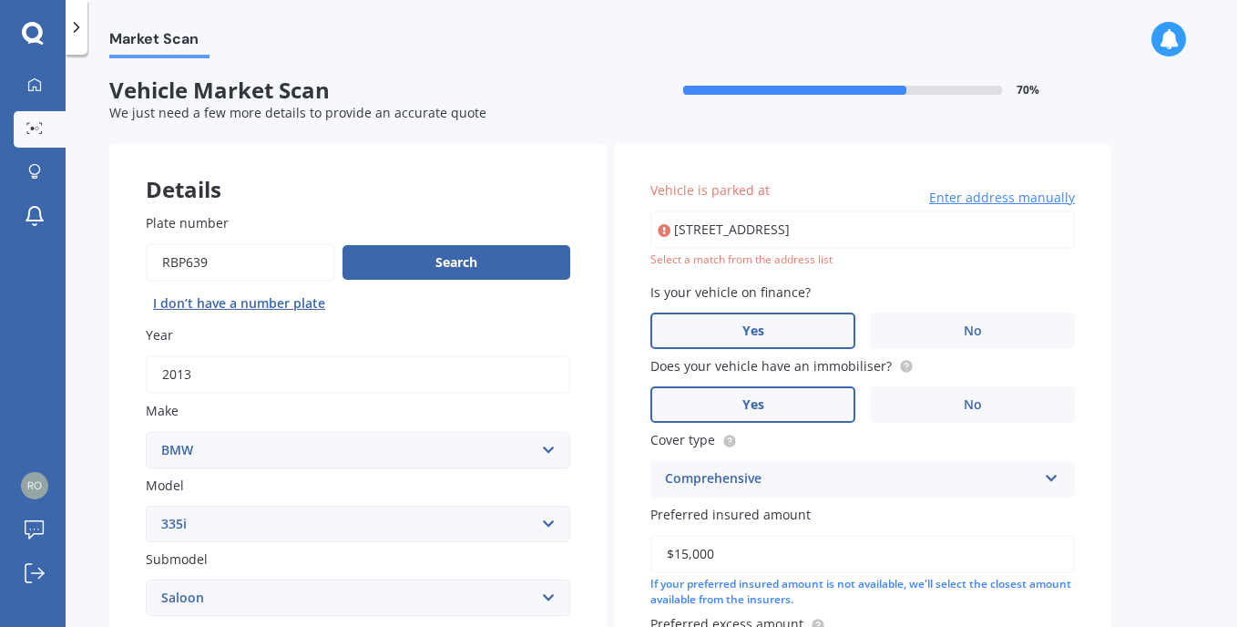
scroll to position [0, 0]
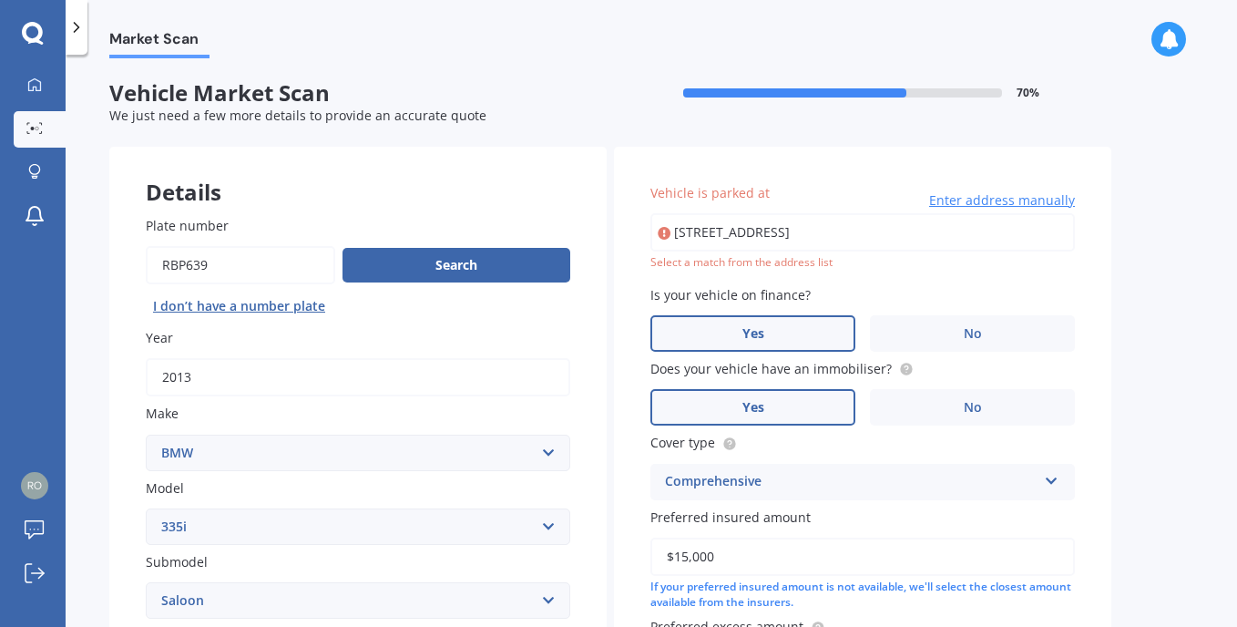
click at [662, 231] on icon at bounding box center [664, 233] width 13 height 18
click at [729, 241] on input "[STREET_ADDRESS]" at bounding box center [863, 232] width 425 height 38
click at [990, 200] on span "Enter address manually" at bounding box center [1002, 200] width 146 height 18
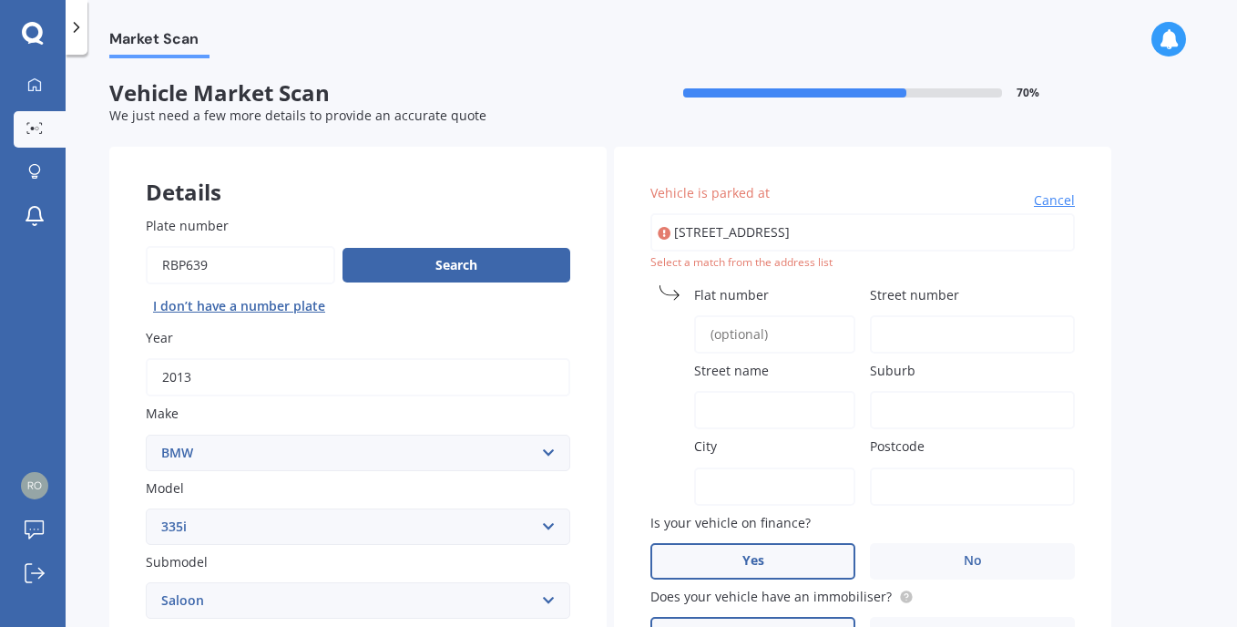
click at [1051, 200] on span "Cancel" at bounding box center [1054, 200] width 41 height 18
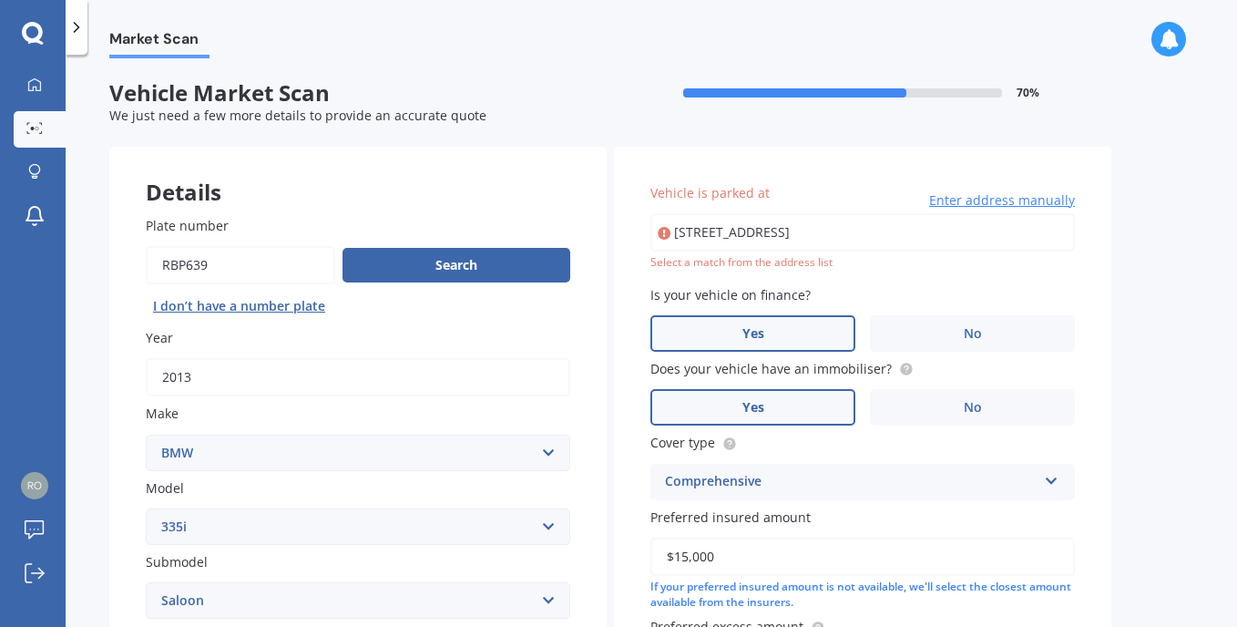
click at [775, 235] on input "[STREET_ADDRESS]" at bounding box center [863, 232] width 425 height 38
click at [712, 222] on input "7" at bounding box center [863, 232] width 425 height 38
click at [1125, 310] on div "Market Scan Vehicle Market Scan 70 % We just need a few more details to provide…" at bounding box center [652, 344] width 1172 height 572
click at [952, 335] on label "No" at bounding box center [972, 333] width 205 height 36
click at [0, 0] on input "No" at bounding box center [0, 0] width 0 height 0
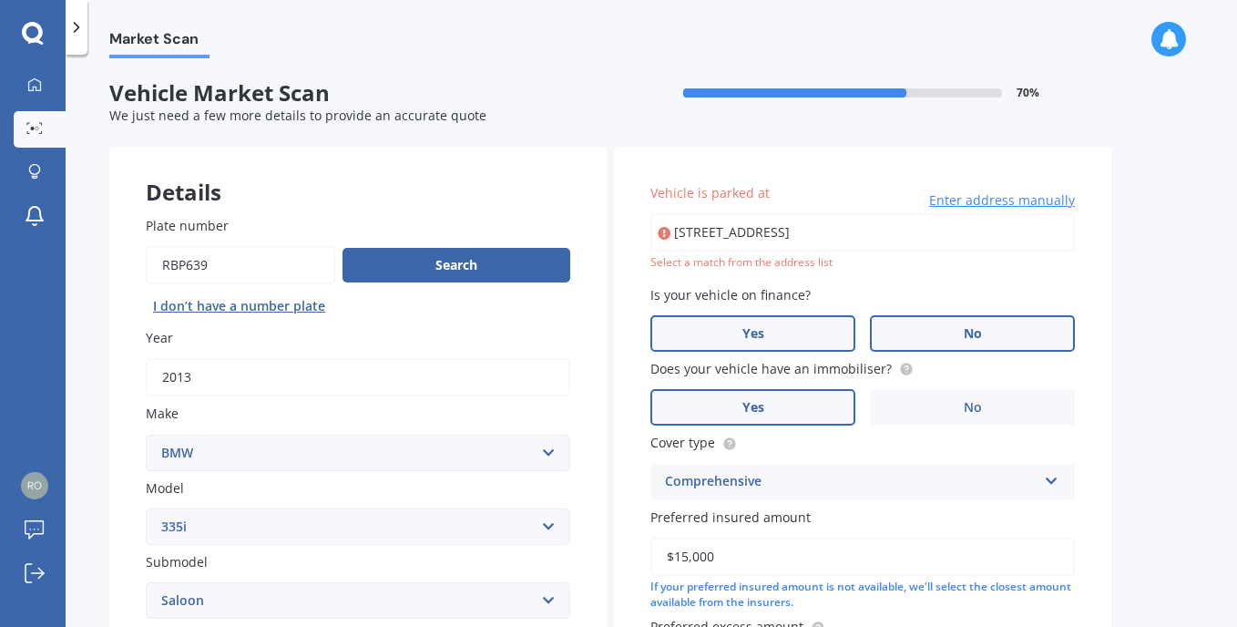
click at [774, 323] on label "Yes" at bounding box center [753, 333] width 205 height 36
click at [0, 0] on input "Yes" at bounding box center [0, 0] width 0 height 0
click at [702, 265] on div "Select a match from the address list" at bounding box center [863, 262] width 425 height 15
click at [796, 232] on input "[STREET_ADDRESS]" at bounding box center [863, 232] width 425 height 38
type input "[STREET_ADDRESS]"
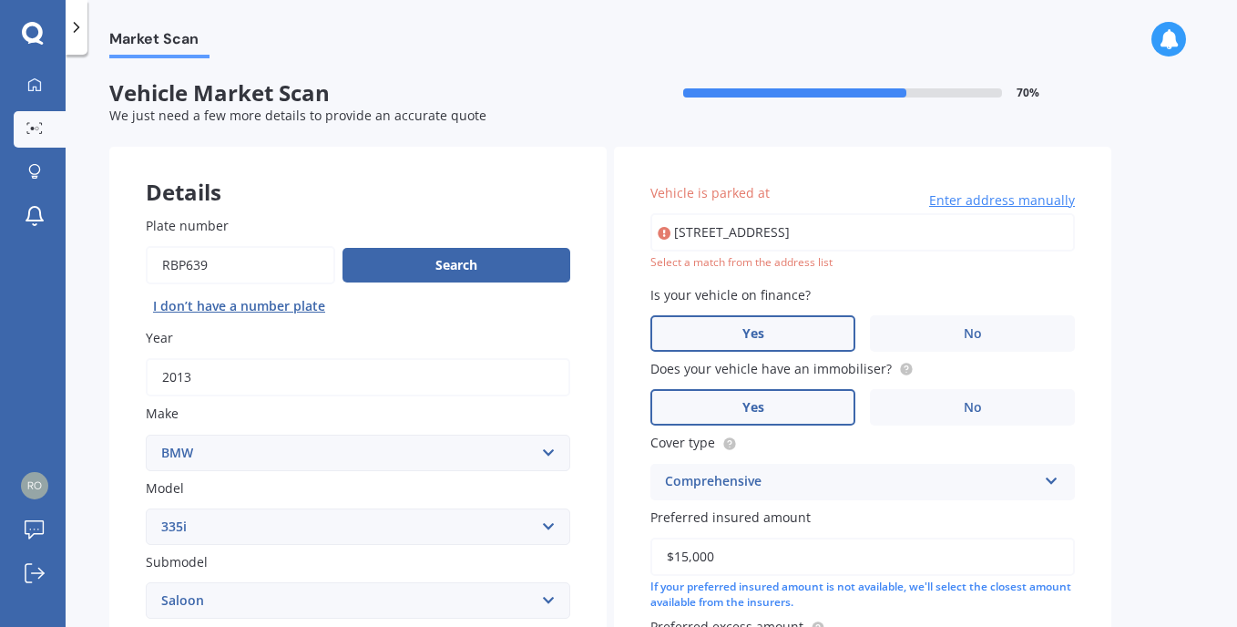
click at [988, 193] on span "Enter address manually" at bounding box center [1002, 200] width 146 height 18
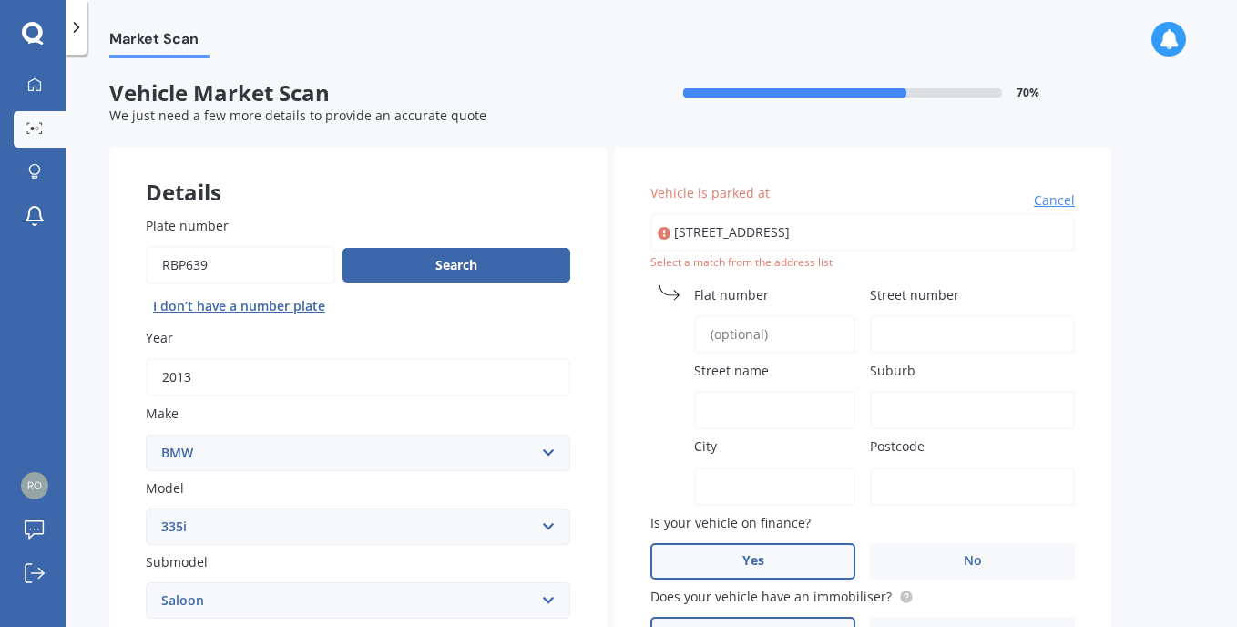
click at [747, 342] on input "Flat number" at bounding box center [774, 334] width 161 height 38
click at [743, 384] on div "Street name" at bounding box center [753, 395] width 205 height 68
click at [726, 392] on input "Street name" at bounding box center [774, 410] width 161 height 38
type input "[GEOGRAPHIC_DATA]"
type input "7 Oruamo P"
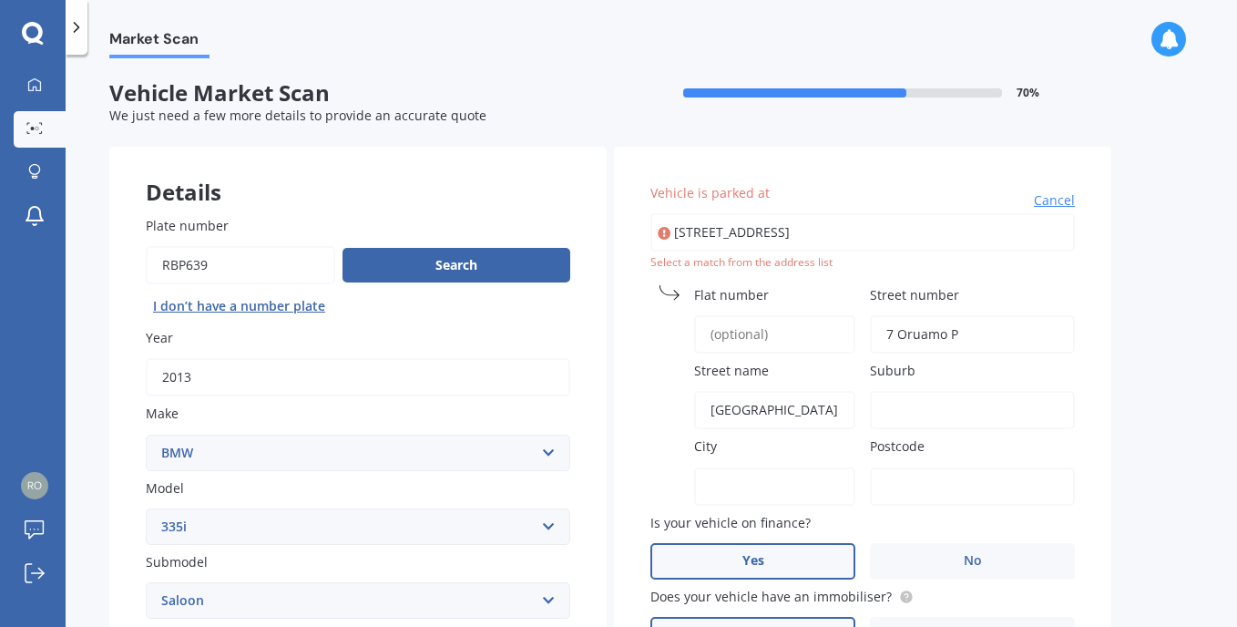
type input "[GEOGRAPHIC_DATA]"
type input "0626"
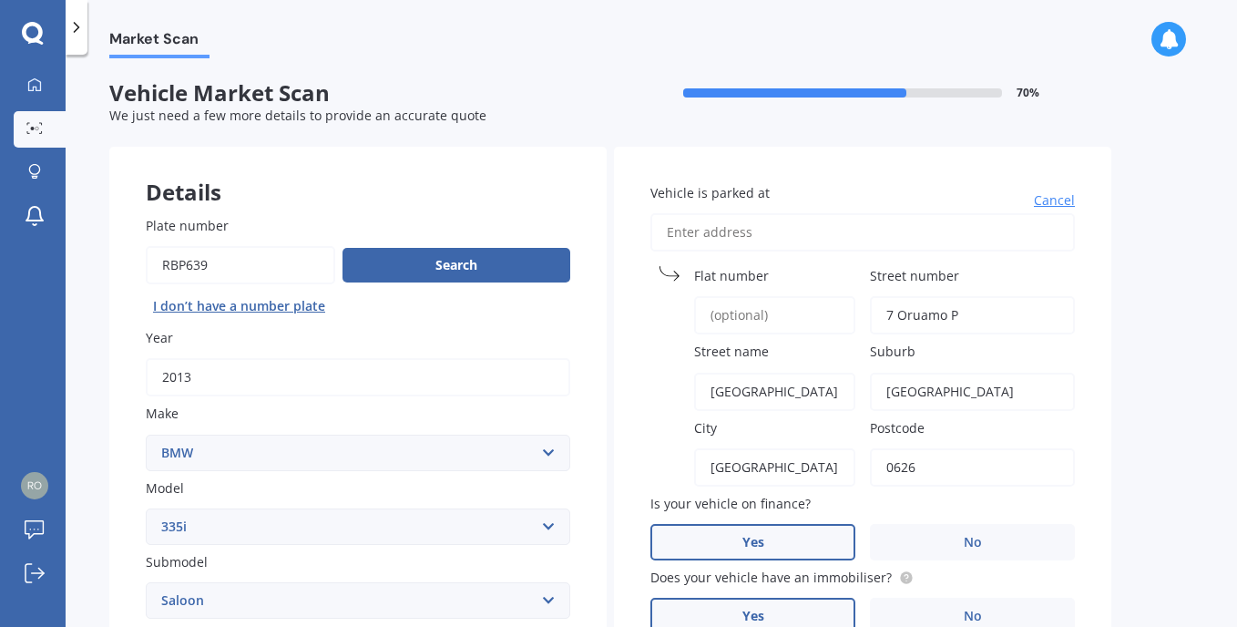
click at [1180, 441] on div "Market Scan Vehicle Market Scan 70 % We just need a few more details to provide…" at bounding box center [652, 344] width 1172 height 572
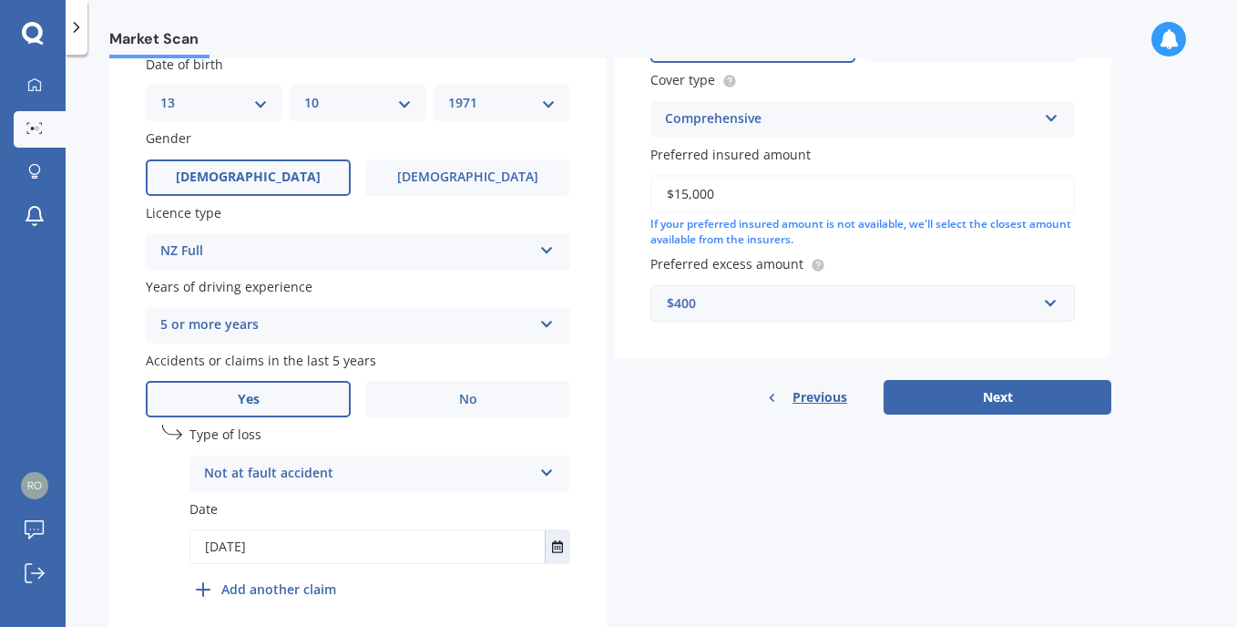
scroll to position [638, 0]
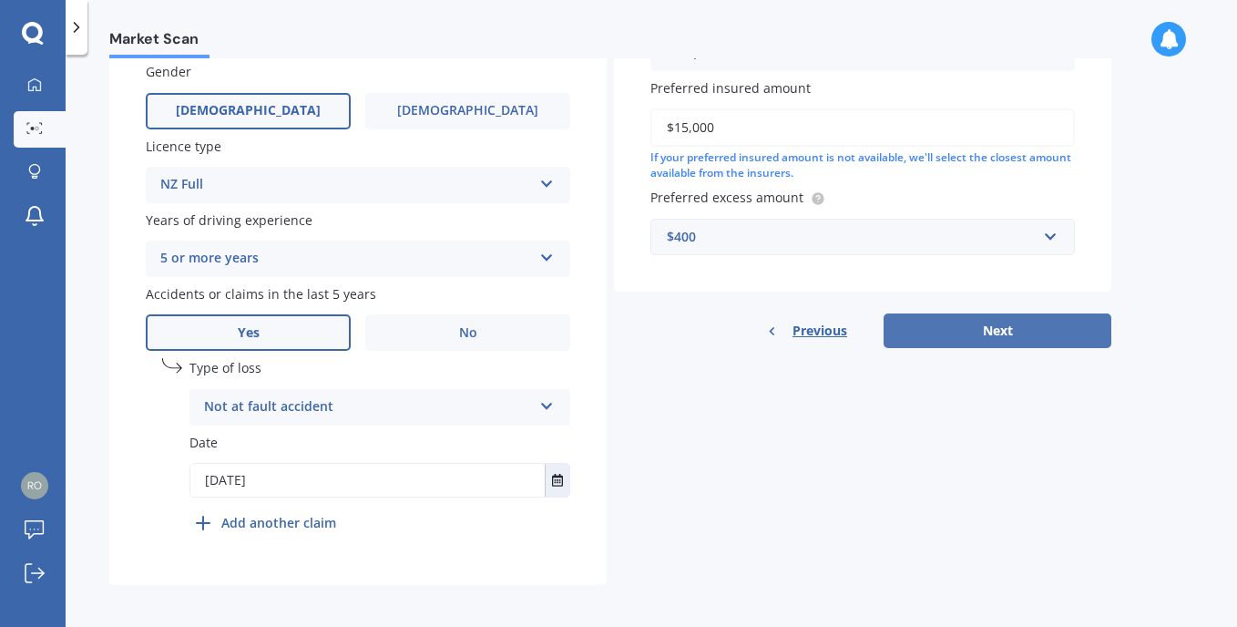
click at [993, 328] on button "Next" at bounding box center [998, 330] width 228 height 35
select select "13"
select select "10"
select select "1971"
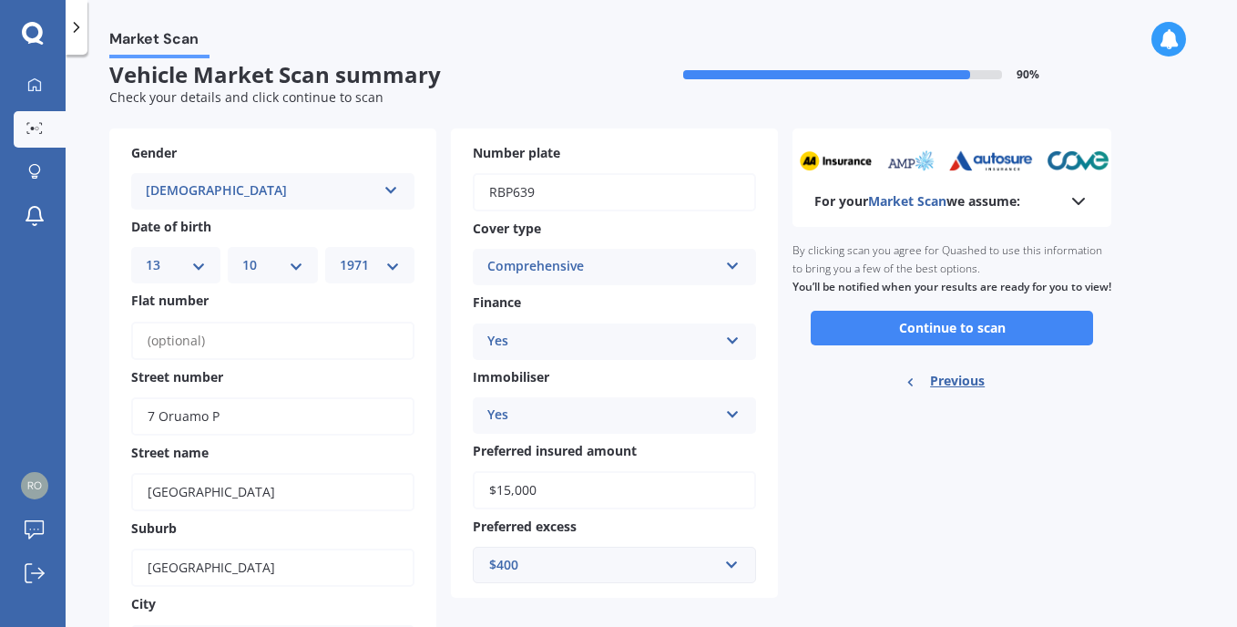
scroll to position [0, 0]
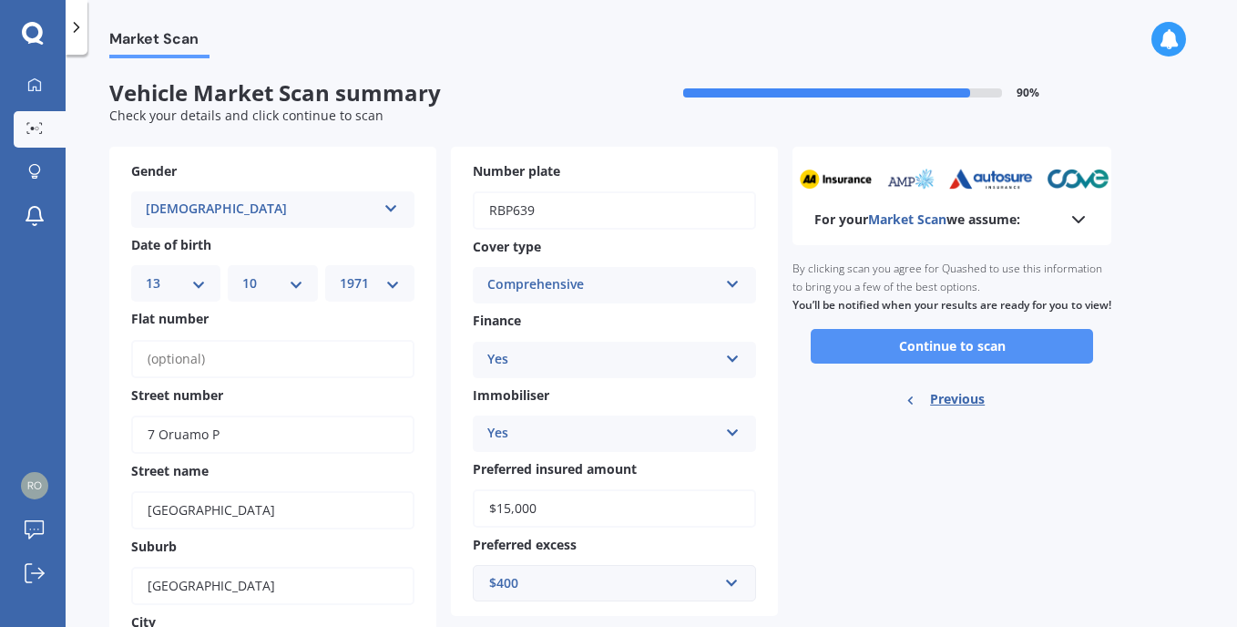
click at [969, 360] on button "Continue to scan" at bounding box center [952, 346] width 282 height 35
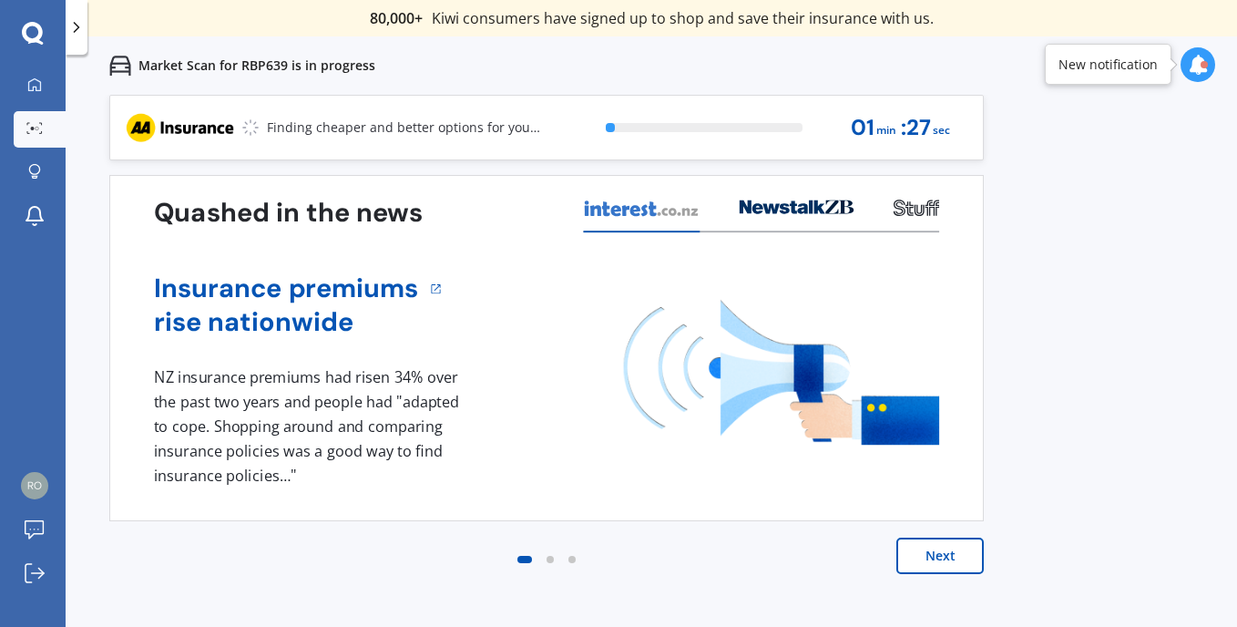
drag, startPoint x: 946, startPoint y: 557, endPoint x: 961, endPoint y: 556, distance: 15.5
click at [946, 556] on button "Next" at bounding box center [940, 556] width 87 height 36
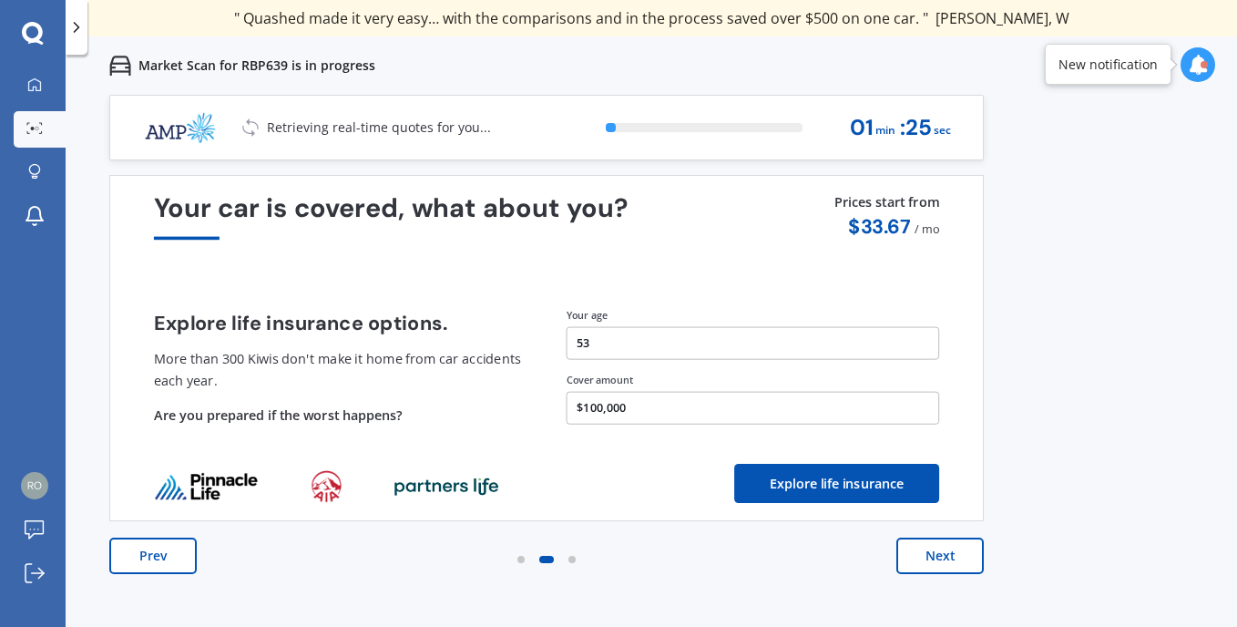
click at [941, 557] on button "Next" at bounding box center [940, 556] width 87 height 36
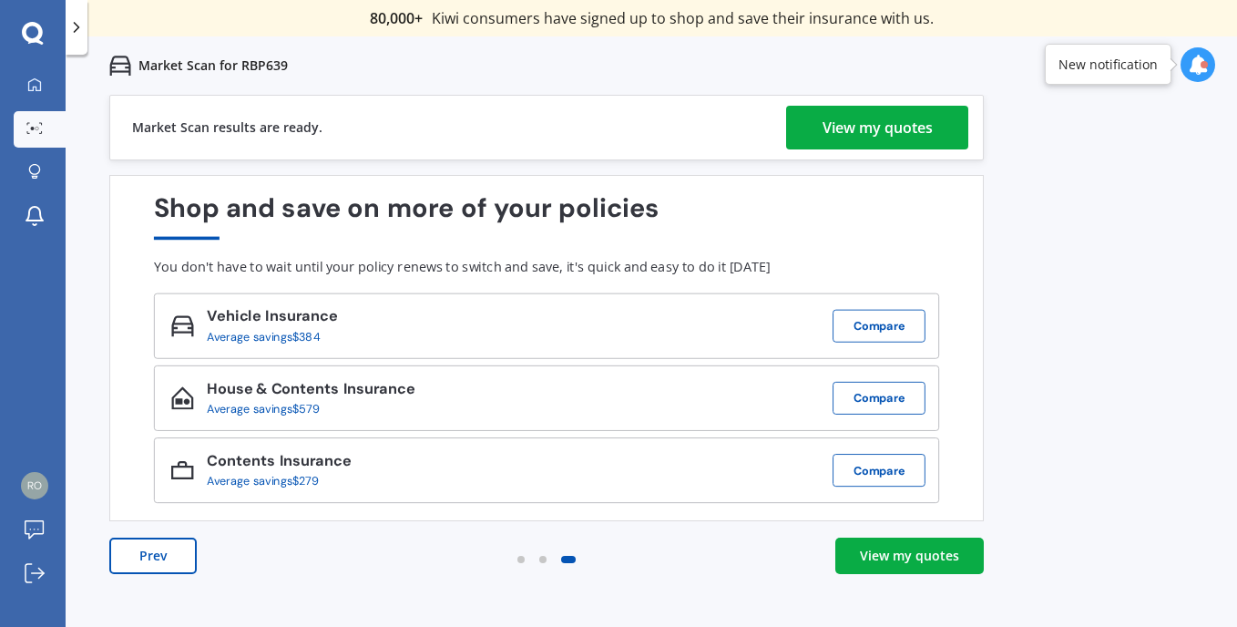
click at [887, 132] on div "View my quotes" at bounding box center [878, 128] width 110 height 44
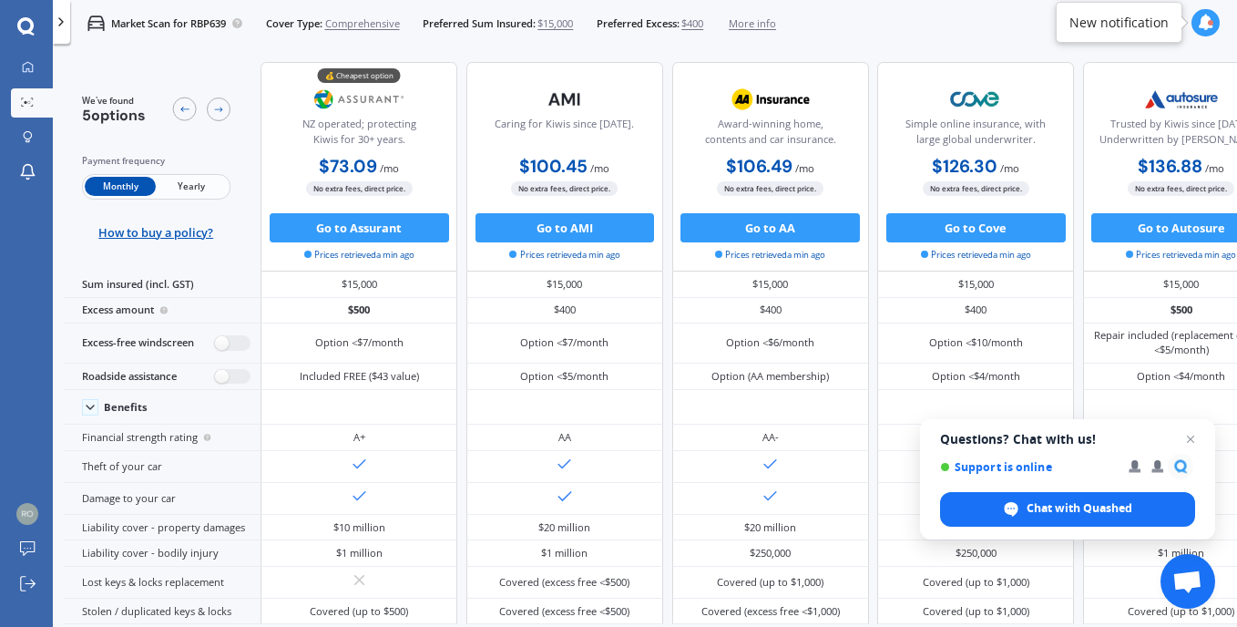
scroll to position [0, 61]
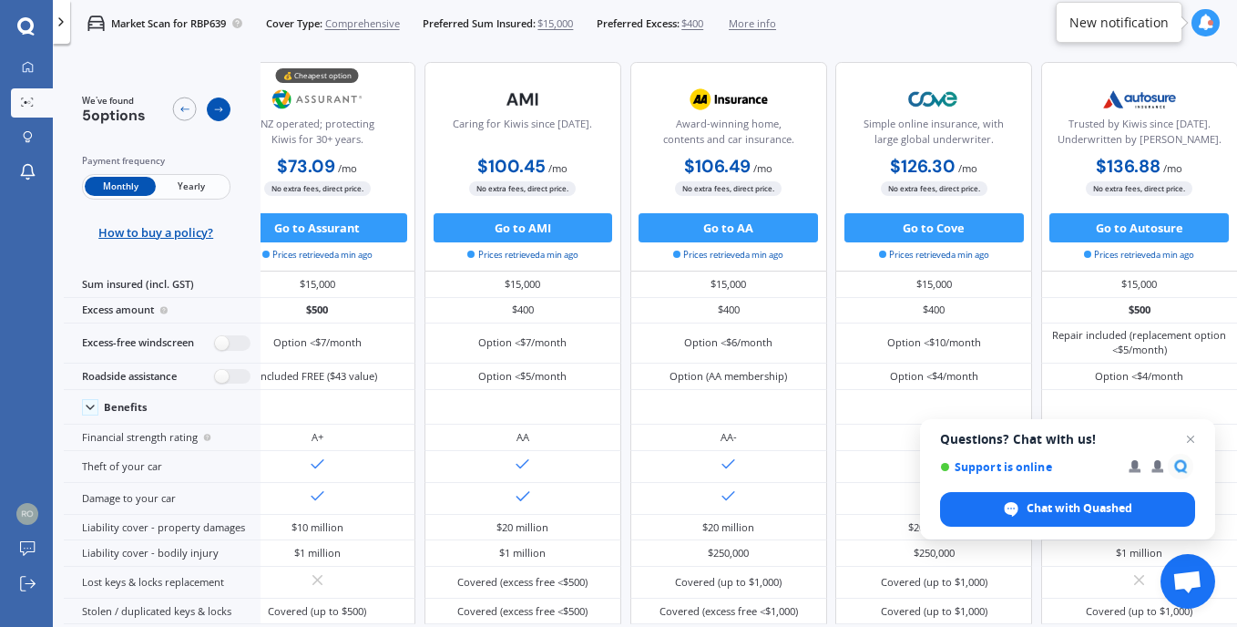
click at [218, 107] on icon at bounding box center [219, 110] width 12 height 12
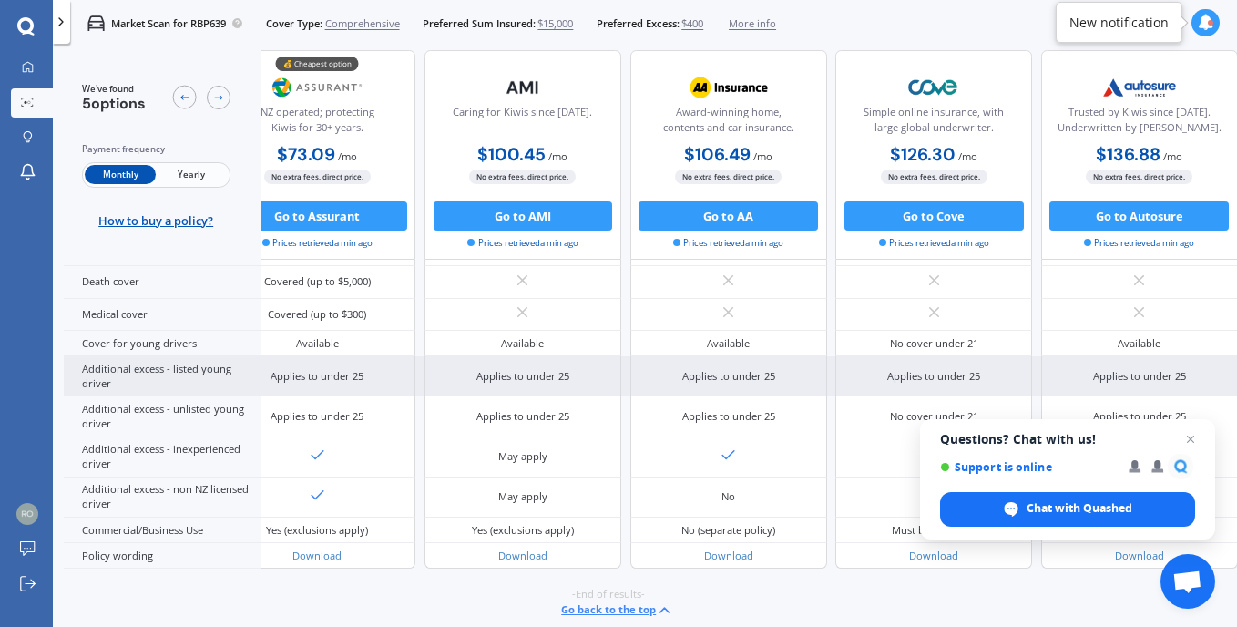
scroll to position [870, 61]
